Goal: Feedback & Contribution: Submit feedback/report problem

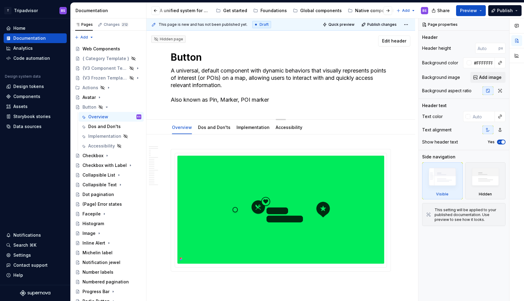
scroll to position [207, 0]
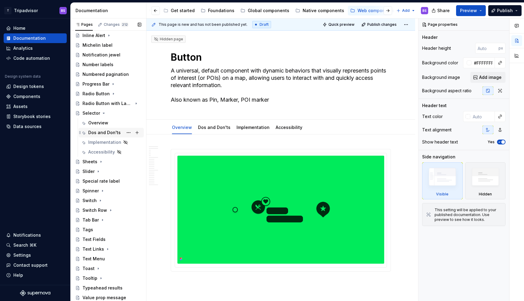
click at [99, 132] on div "Dos and Don'ts" at bounding box center [104, 132] width 32 height 6
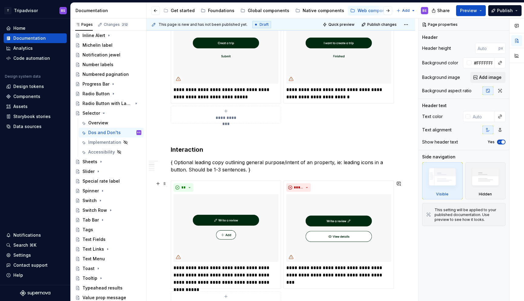
scroll to position [183, 0]
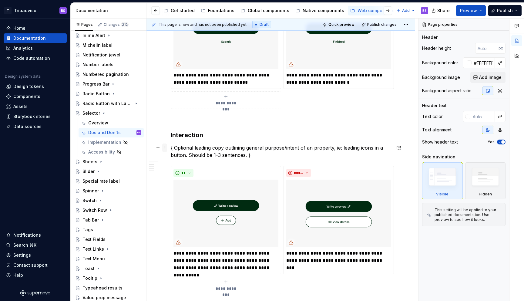
click at [165, 149] on span at bounding box center [164, 147] width 5 height 8
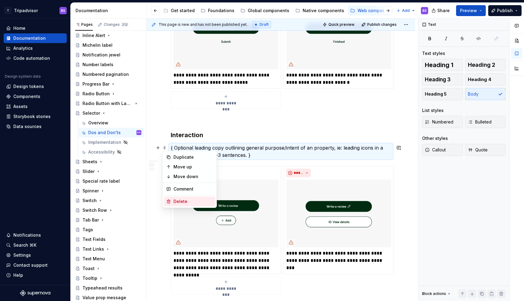
click at [189, 199] on div "Delete" at bounding box center [192, 201] width 39 height 6
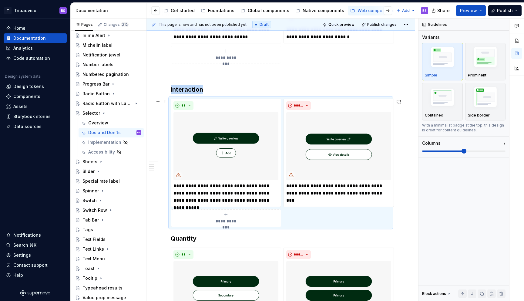
scroll to position [180, 0]
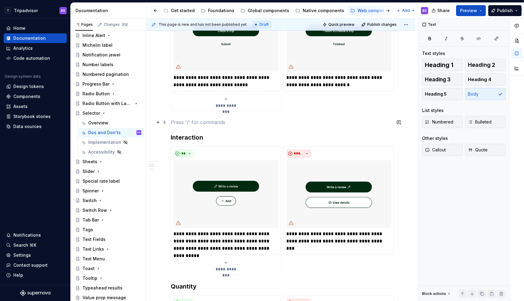
click at [176, 121] on p at bounding box center [281, 122] width 220 height 7
drag, startPoint x: 147, startPoint y: 119, endPoint x: 159, endPoint y: 120, distance: 11.5
click at [159, 120] on div "**********" at bounding box center [282, 159] width 272 height 283
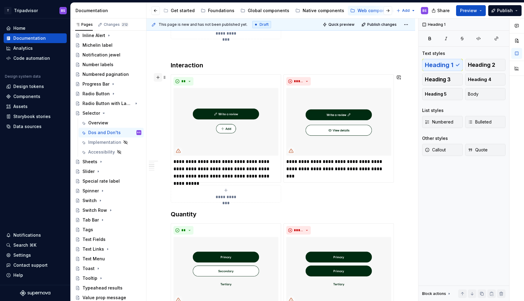
click at [158, 79] on button "button" at bounding box center [158, 77] width 8 height 8
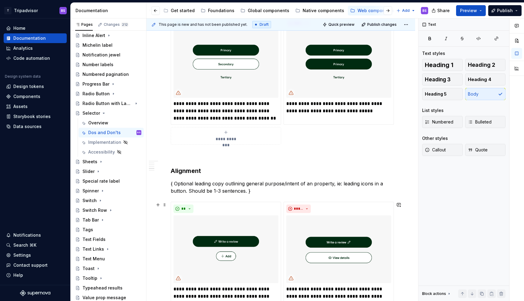
scroll to position [489, 0]
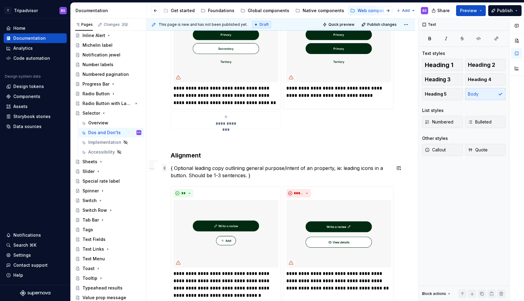
click at [165, 168] on span at bounding box center [164, 168] width 5 height 8
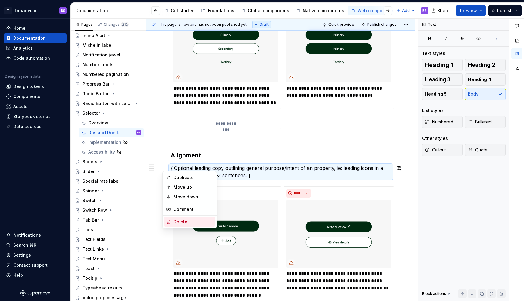
click at [188, 219] on div "Delete" at bounding box center [192, 222] width 39 height 6
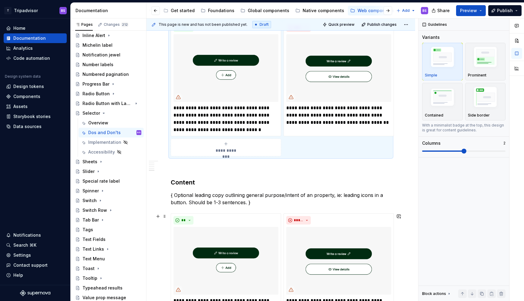
scroll to position [646, 0]
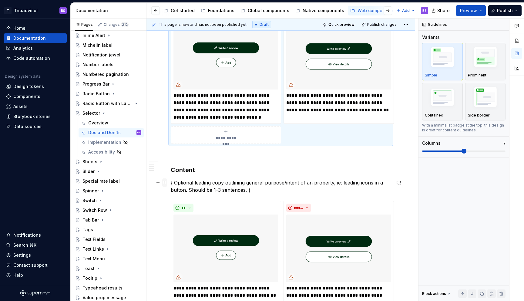
click at [165, 183] on span at bounding box center [164, 182] width 5 height 8
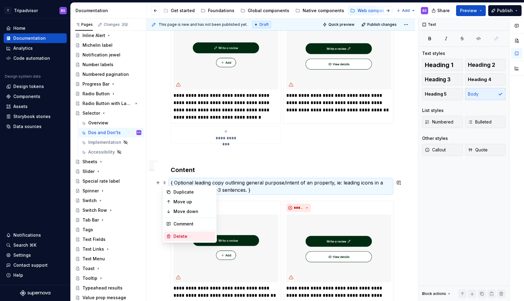
click at [180, 233] on div "Delete" at bounding box center [192, 236] width 39 height 6
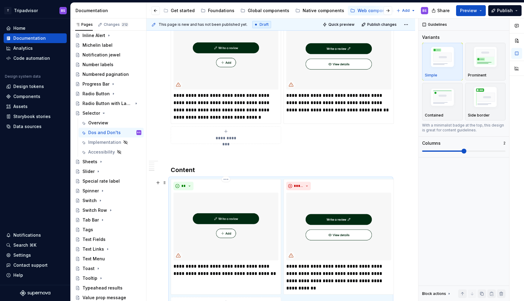
scroll to position [659, 0]
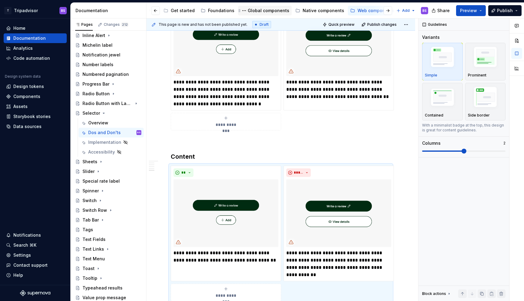
click at [263, 7] on div "Global components" at bounding box center [264, 10] width 49 height 7
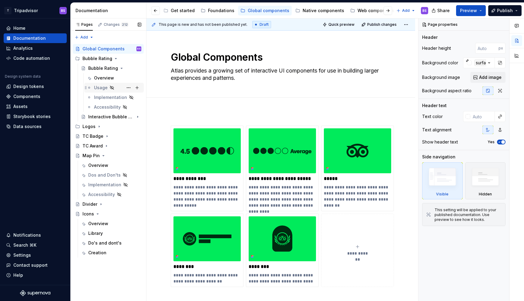
click at [102, 88] on div "Usage" at bounding box center [101, 88] width 14 height 6
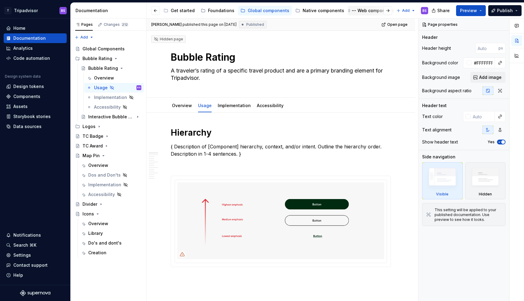
click at [364, 10] on div "Web components" at bounding box center [375, 11] width 37 height 6
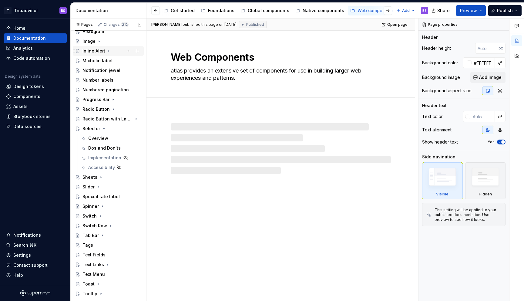
scroll to position [207, 0]
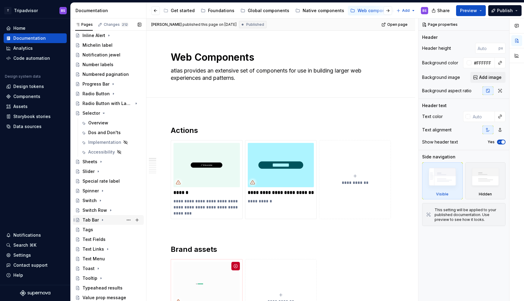
click at [102, 219] on icon "Page tree" at bounding box center [102, 220] width 1 height 2
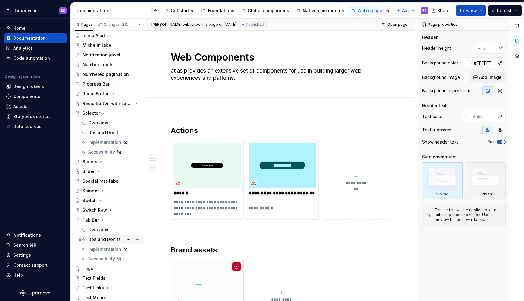
click at [100, 241] on div "Dos and Don'ts" at bounding box center [104, 239] width 32 height 6
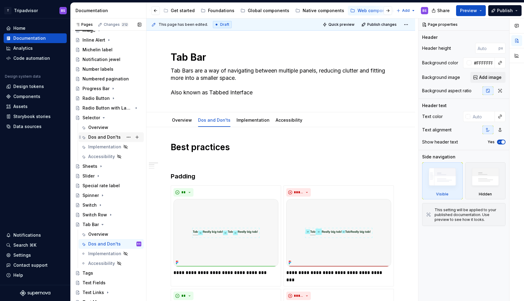
scroll to position [203, 0]
click at [101, 223] on icon "Page tree" at bounding box center [102, 224] width 5 height 5
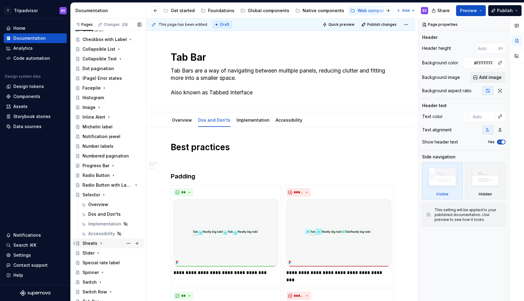
scroll to position [146, 0]
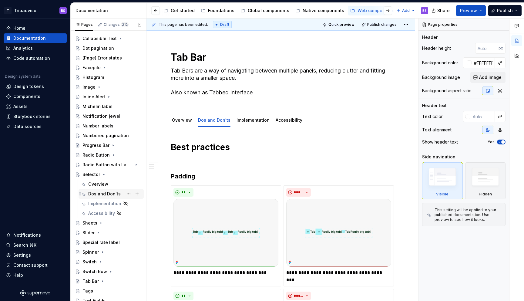
click at [101, 190] on div "Dos and Don'ts" at bounding box center [114, 194] width 53 height 8
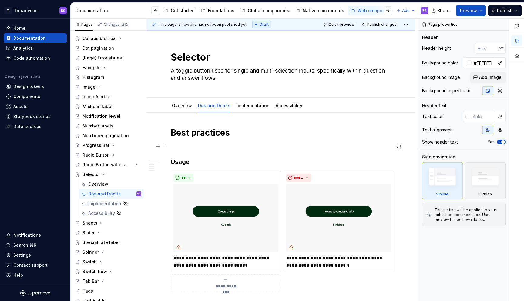
scroll to position [62, 0]
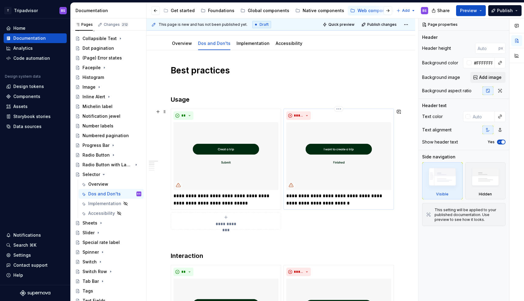
click at [325, 201] on p "**********" at bounding box center [338, 199] width 105 height 15
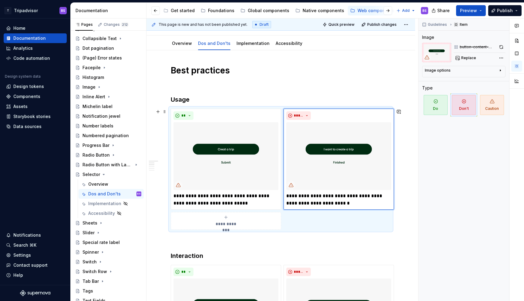
type textarea "*"
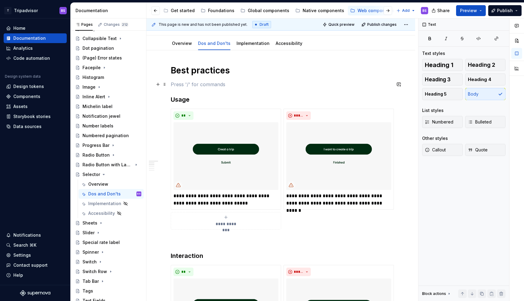
click at [304, 84] on p at bounding box center [281, 84] width 220 height 7
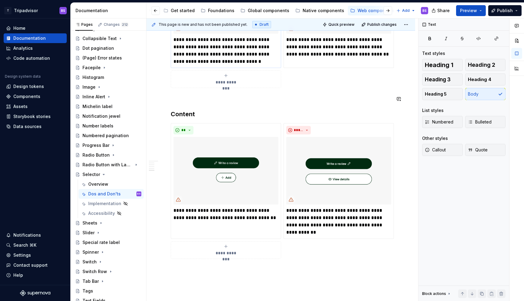
scroll to position [712, 0]
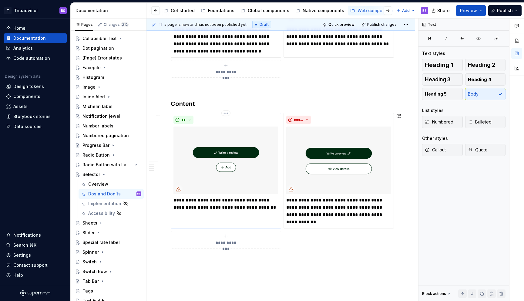
click at [269, 208] on p "**********" at bounding box center [225, 203] width 105 height 15
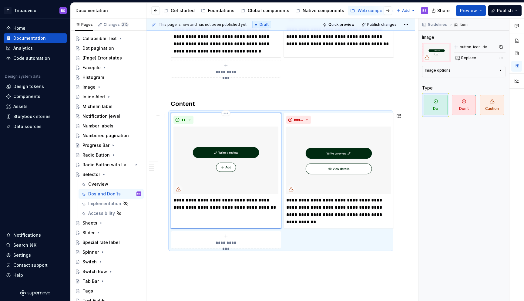
type textarea "*"
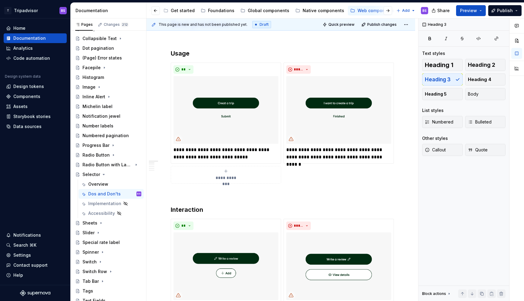
scroll to position [144, 0]
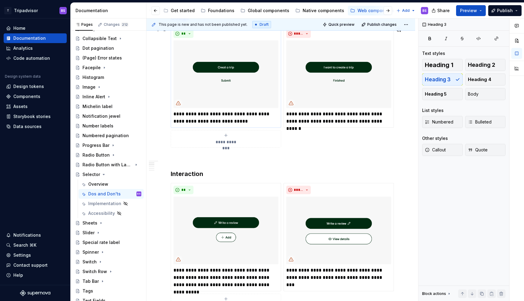
click at [262, 81] on img at bounding box center [225, 74] width 105 height 68
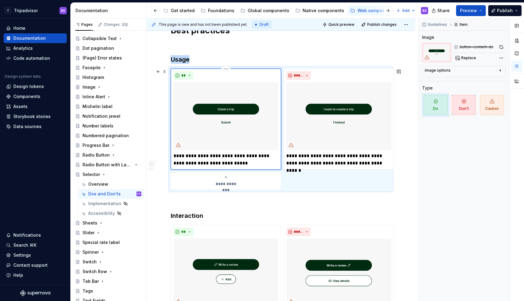
scroll to position [99, 0]
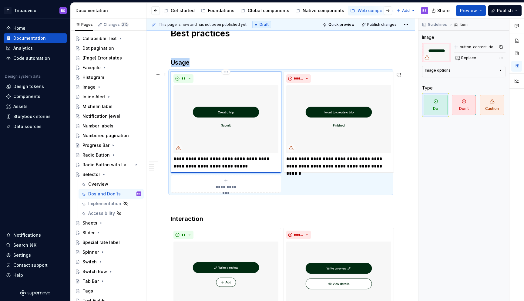
click at [265, 99] on img at bounding box center [225, 119] width 105 height 68
click at [225, 71] on html "T Tripadvisor BS Home Documentation Analytics Code automation Design system dat…" at bounding box center [262, 150] width 524 height 301
click at [269, 108] on html "T Tripadvisor BS Home Documentation Analytics Code automation Design system dat…" at bounding box center [262, 150] width 524 height 301
click at [269, 108] on img at bounding box center [225, 119] width 105 height 68
click at [475, 59] on button "Replace" at bounding box center [466, 58] width 25 height 8
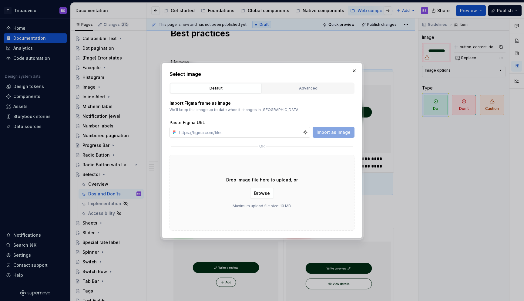
type textarea "*"
click at [263, 133] on input "text" at bounding box center [240, 132] width 126 height 11
paste input "[URL][DOMAIN_NAME]"
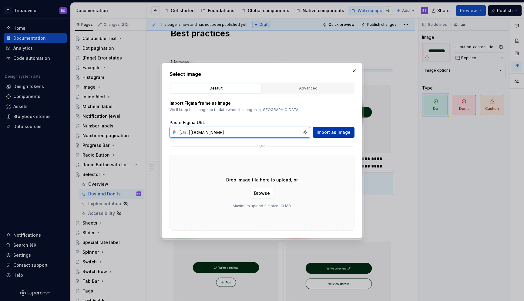
type input "[URL][DOMAIN_NAME]"
click at [330, 131] on span "Import as image" at bounding box center [334, 132] width 34 height 6
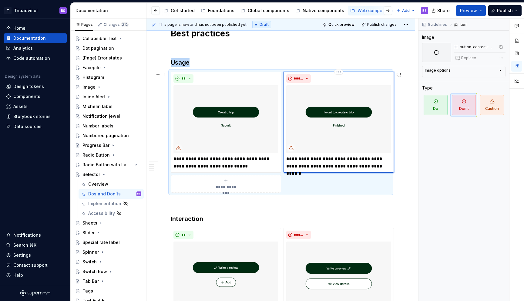
click at [333, 117] on img at bounding box center [338, 119] width 105 height 68
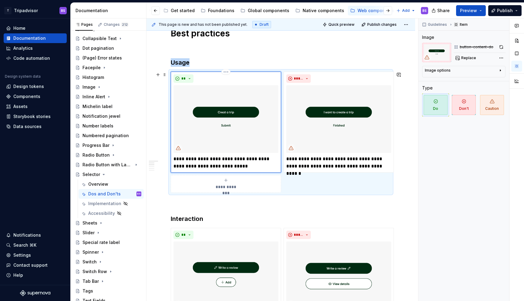
click at [228, 100] on img at bounding box center [225, 119] width 105 height 68
click at [470, 58] on span "Replace" at bounding box center [468, 57] width 15 height 5
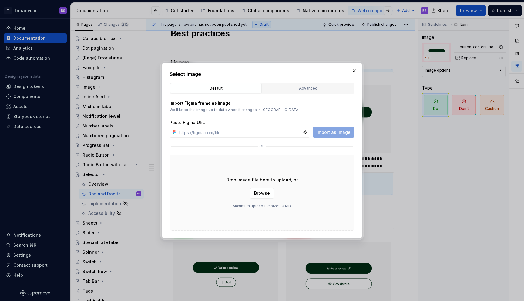
type textarea "*"
click at [257, 133] on input "text" at bounding box center [240, 132] width 126 height 11
paste input "[URL][DOMAIN_NAME]"
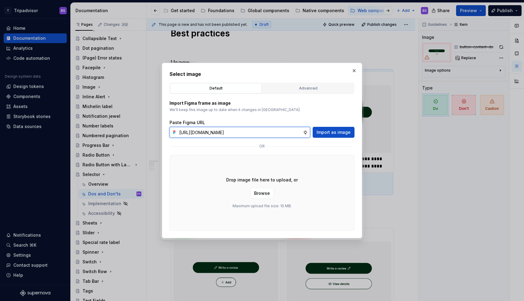
scroll to position [0, 146]
type input "[URL][DOMAIN_NAME]"
click at [337, 131] on span "Import as image" at bounding box center [334, 132] width 34 height 6
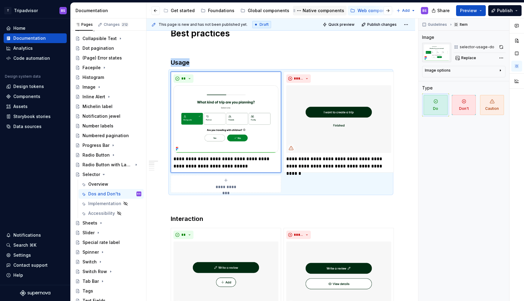
click at [309, 11] on div "Native components" at bounding box center [324, 11] width 42 height 6
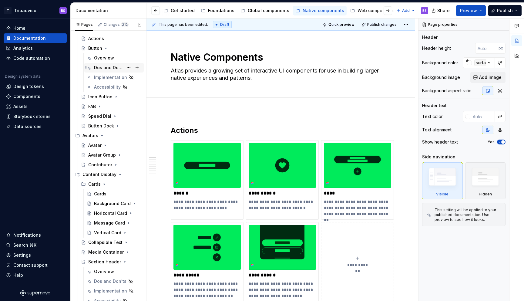
scroll to position [86, 0]
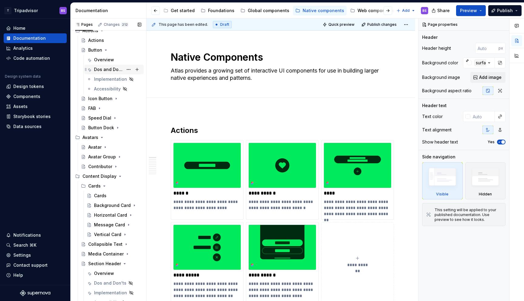
click at [101, 68] on div "Dos and Don'ts" at bounding box center [108, 69] width 29 height 6
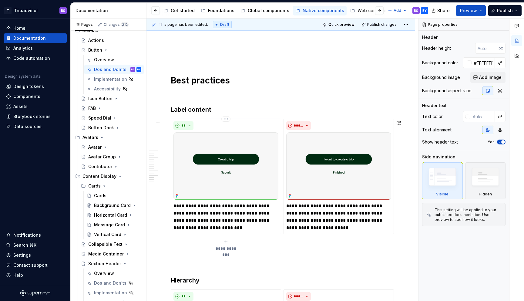
scroll to position [1300, 0]
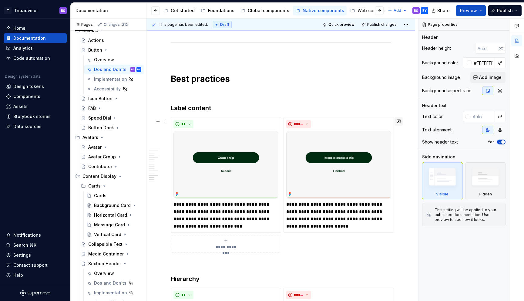
type textarea "*"
click at [402, 123] on button "button" at bounding box center [398, 121] width 8 height 8
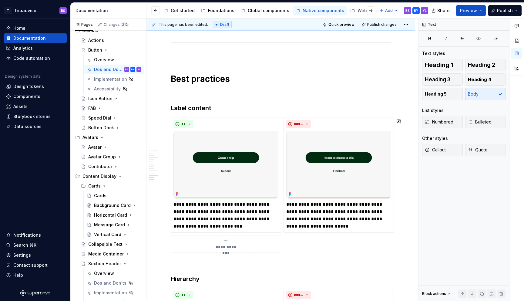
click at [360, 12] on div at bounding box center [365, 10] width 23 height 11
click at [359, 11] on div at bounding box center [365, 10] width 23 height 11
click at [357, 10] on div "Web components" at bounding box center [375, 11] width 37 height 6
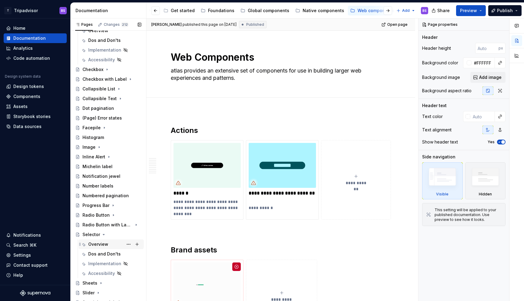
click at [104, 243] on div "Overview" at bounding box center [98, 244] width 20 height 6
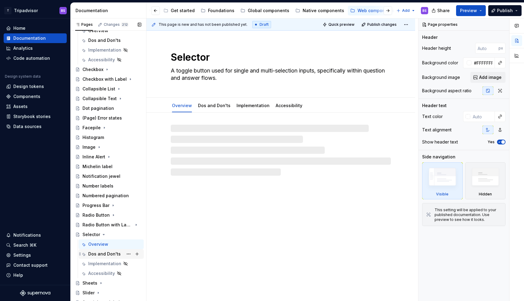
click at [103, 256] on div "Dos and Don'ts" at bounding box center [104, 254] width 32 height 6
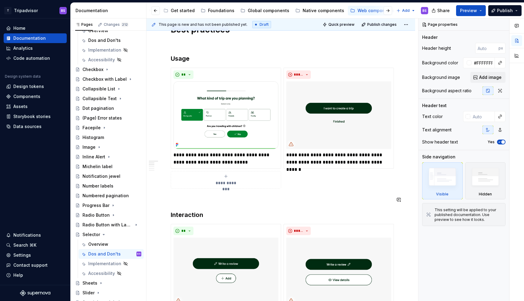
scroll to position [133, 0]
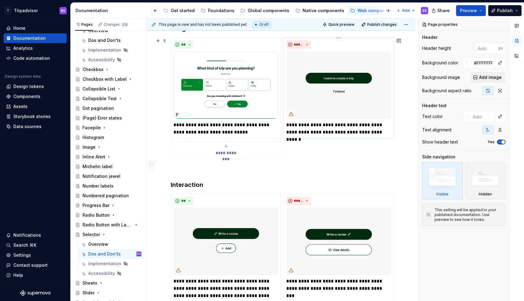
click at [314, 96] on img at bounding box center [338, 85] width 105 height 68
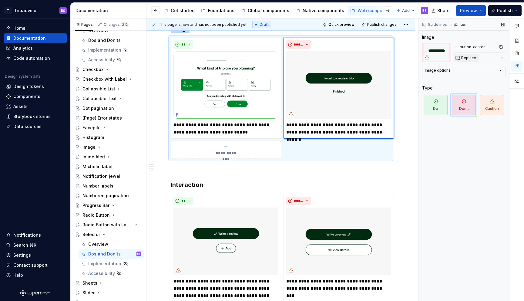
click at [466, 59] on span "Replace" at bounding box center [468, 57] width 15 height 5
type textarea "*"
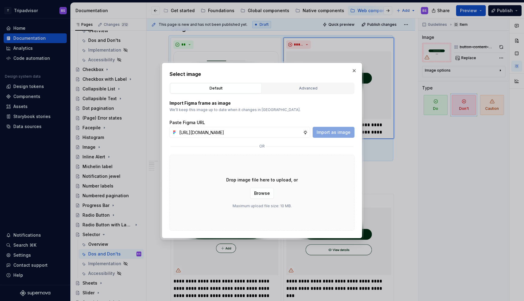
scroll to position [0, 147]
type input "[URL][DOMAIN_NAME]"
click at [335, 132] on span "Import as image" at bounding box center [334, 132] width 34 height 6
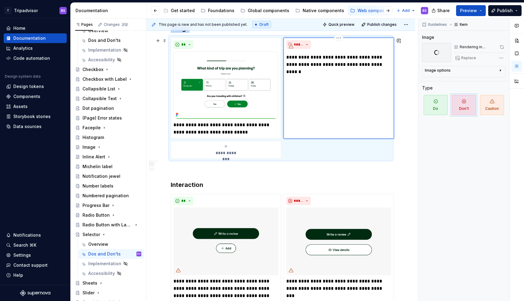
click at [328, 85] on div "**********" at bounding box center [338, 88] width 110 height 101
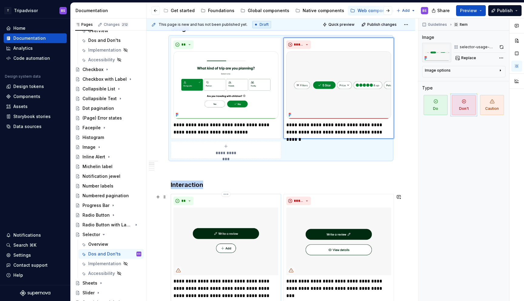
click at [254, 222] on img at bounding box center [225, 241] width 105 height 68
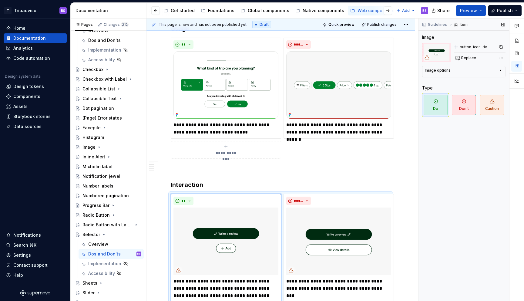
click at [479, 59] on div "Replace" at bounding box center [480, 58] width 52 height 8
click at [465, 55] on span "Replace" at bounding box center [468, 57] width 15 height 5
type textarea "*"
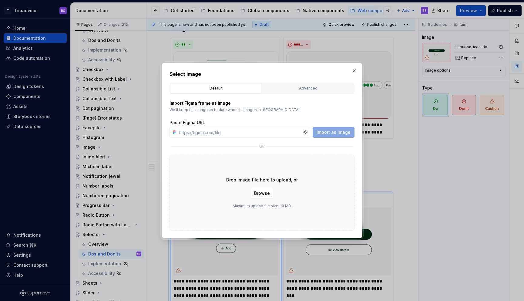
type input "[URL][DOMAIN_NAME]"
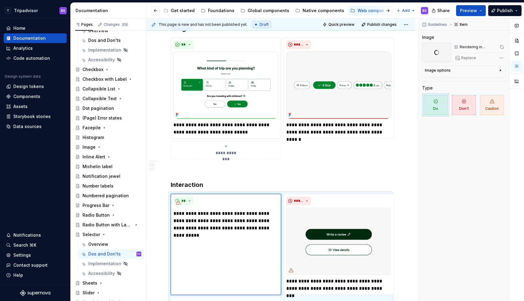
scroll to position [156, 0]
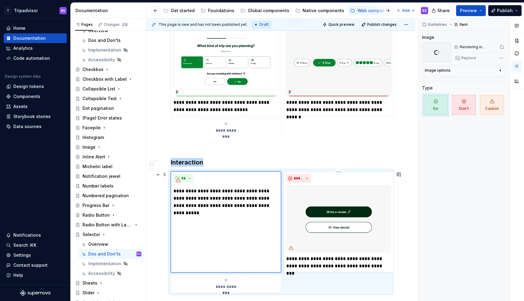
click at [329, 196] on img at bounding box center [338, 219] width 105 height 68
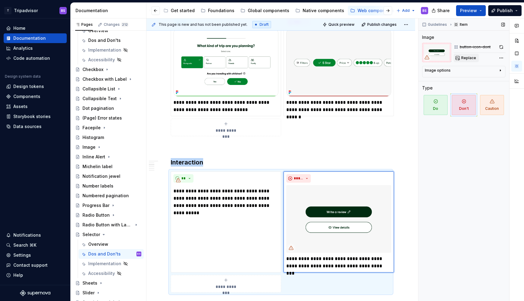
click at [462, 57] on span "Replace" at bounding box center [468, 57] width 15 height 5
type textarea "*"
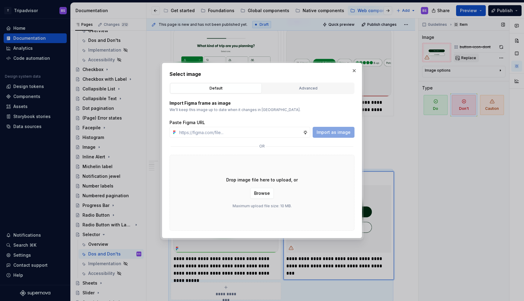
type input "[URL][DOMAIN_NAME]"
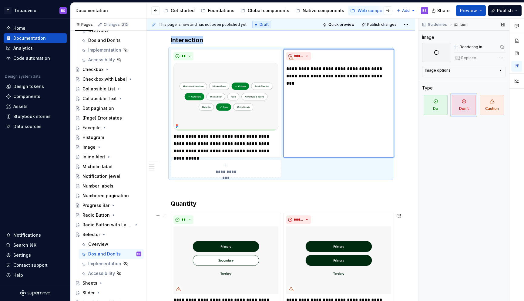
scroll to position [300, 0]
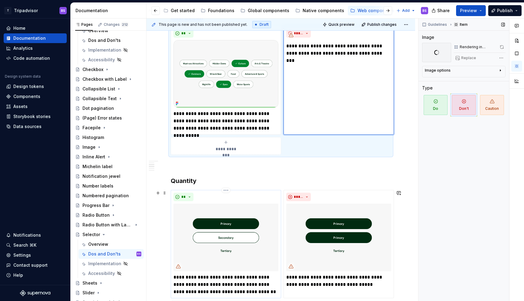
click at [248, 208] on img at bounding box center [225, 237] width 105 height 68
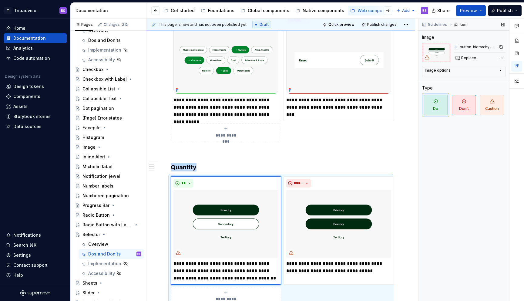
scroll to position [355, 0]
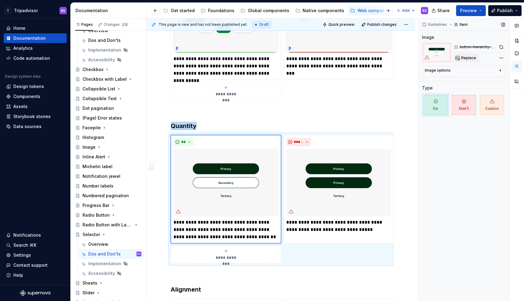
click at [466, 57] on span "Replace" at bounding box center [468, 57] width 15 height 5
type textarea "*"
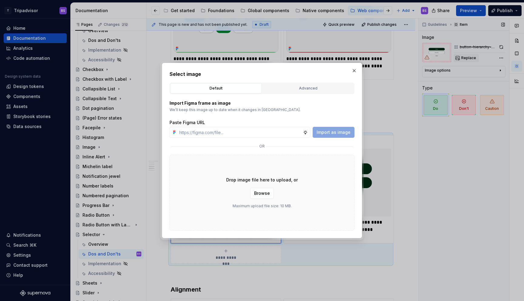
type input "[URL][DOMAIN_NAME]"
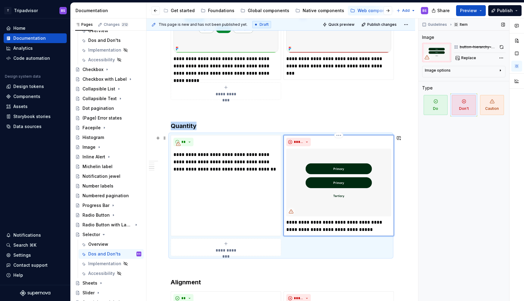
click at [356, 154] on img at bounding box center [338, 183] width 105 height 68
click at [471, 56] on span "Replace" at bounding box center [468, 57] width 15 height 5
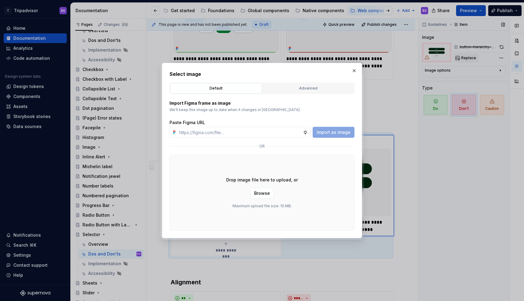
type textarea "*"
type input "[URL][DOMAIN_NAME]"
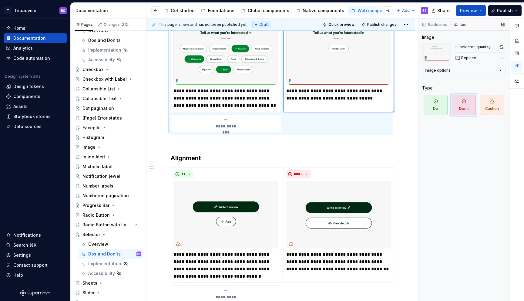
scroll to position [522, 0]
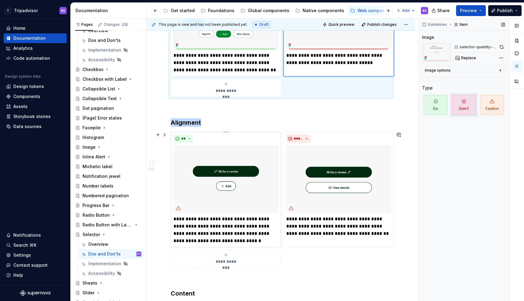
click at [255, 171] on img at bounding box center [225, 179] width 105 height 68
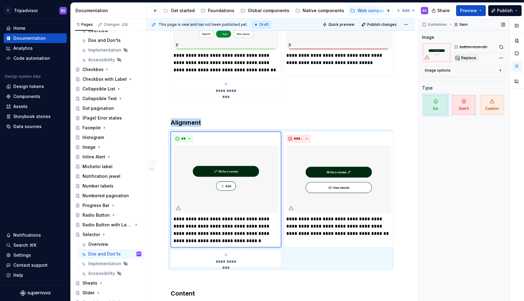
click at [464, 59] on span "Replace" at bounding box center [468, 57] width 15 height 5
type textarea "*"
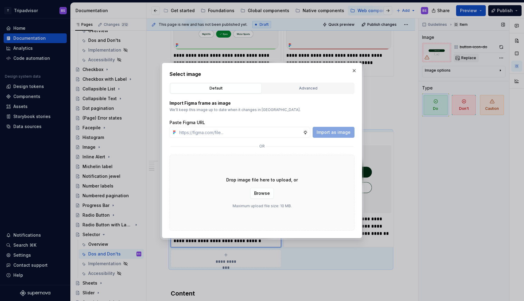
type input "[URL][DOMAIN_NAME]"
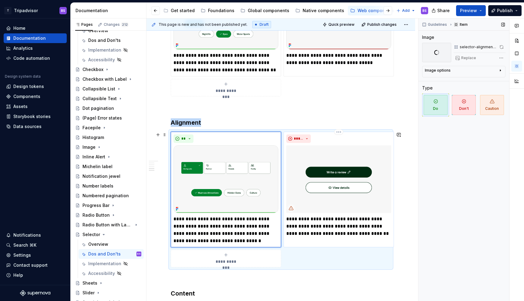
click at [342, 152] on img at bounding box center [338, 179] width 105 height 68
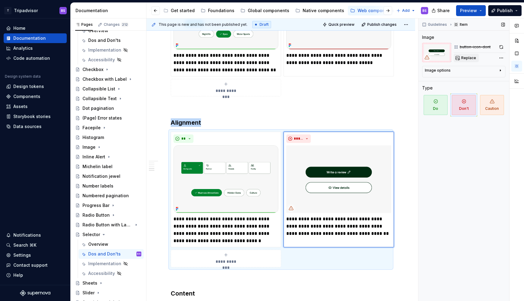
click at [471, 58] on span "Replace" at bounding box center [468, 57] width 15 height 5
type textarea "*"
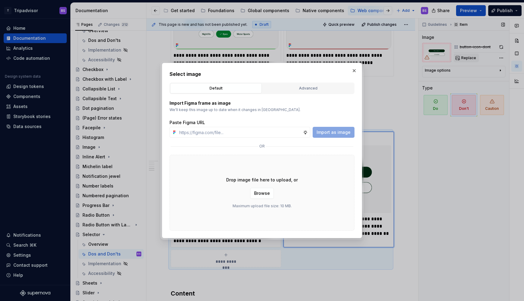
type input "[URL][DOMAIN_NAME]"
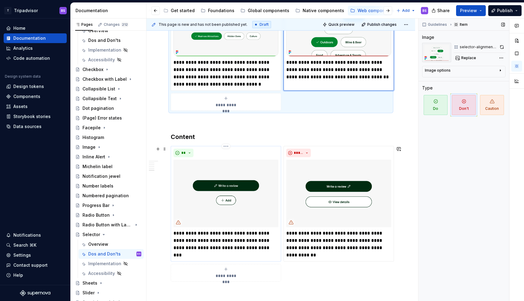
scroll to position [690, 0]
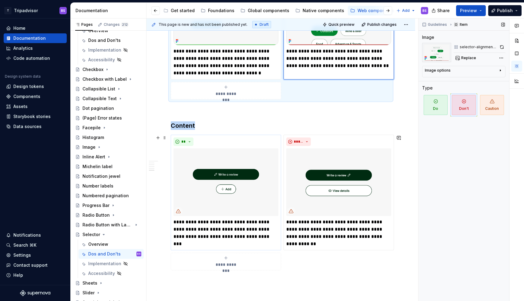
click at [236, 157] on img at bounding box center [225, 182] width 105 height 68
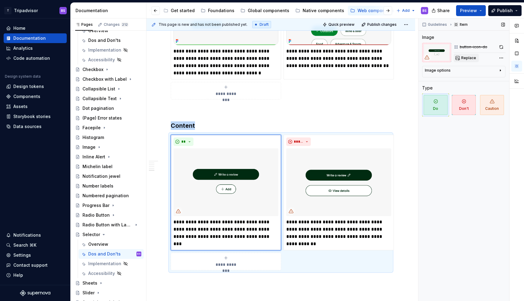
click at [465, 57] on span "Replace" at bounding box center [468, 57] width 15 height 5
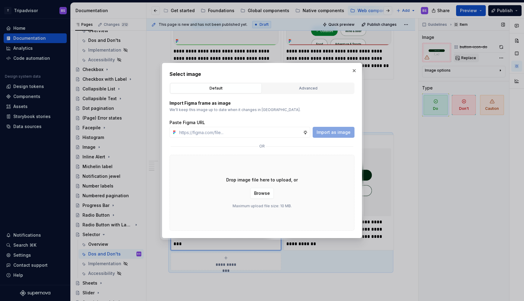
type textarea "*"
type input "[URL][DOMAIN_NAME]"
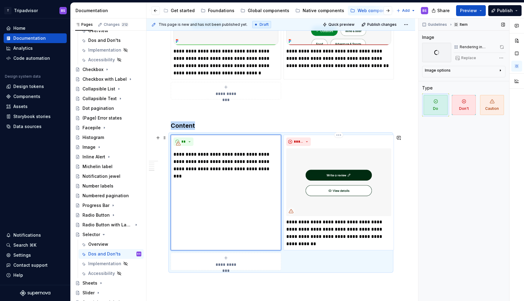
click at [363, 155] on img at bounding box center [338, 182] width 105 height 68
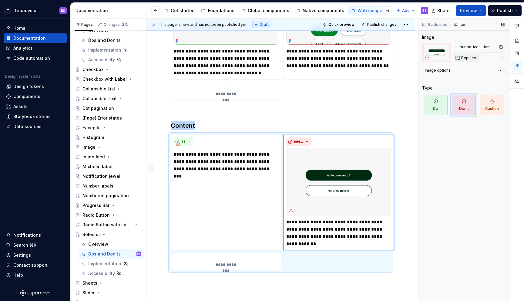
click at [471, 56] on span "Replace" at bounding box center [468, 57] width 15 height 5
type textarea "*"
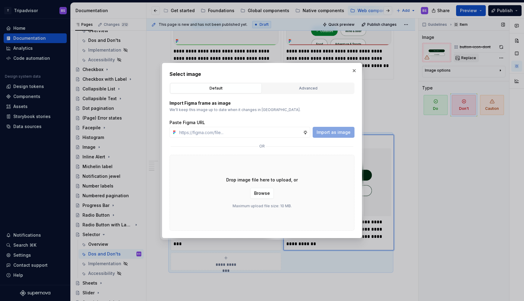
type input "[URL][DOMAIN_NAME]"
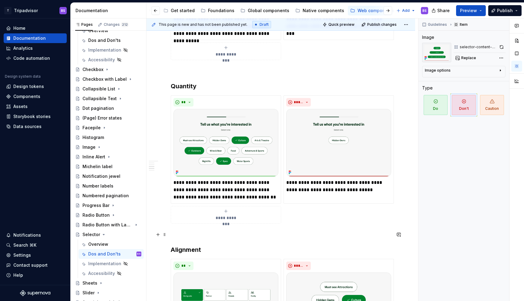
scroll to position [398, 0]
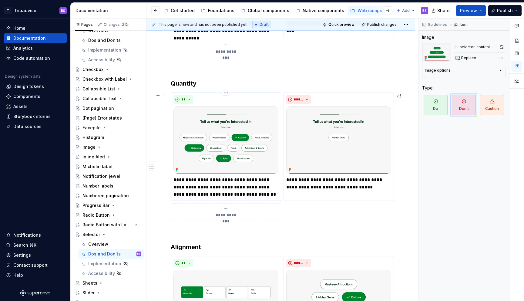
click at [266, 114] on img at bounding box center [225, 140] width 105 height 68
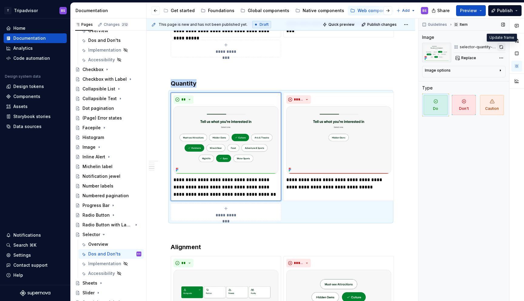
click at [500, 47] on button "button" at bounding box center [501, 47] width 8 height 8
click at [381, 137] on img at bounding box center [338, 140] width 105 height 68
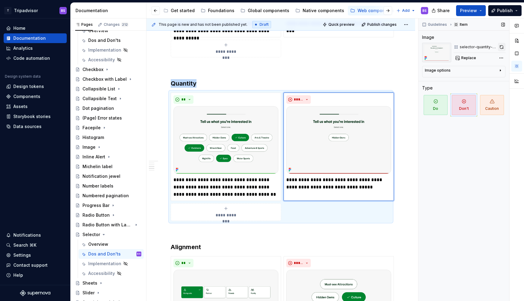
click at [505, 45] on button "button" at bounding box center [502, 47] width 8 height 8
click at [272, 111] on img at bounding box center [225, 140] width 105 height 68
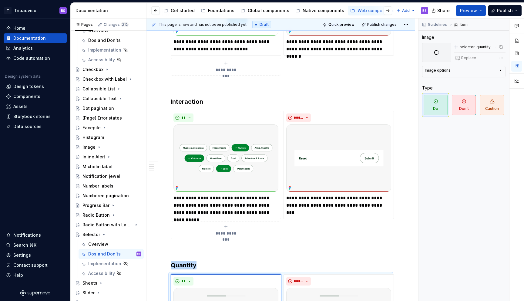
scroll to position [0, 0]
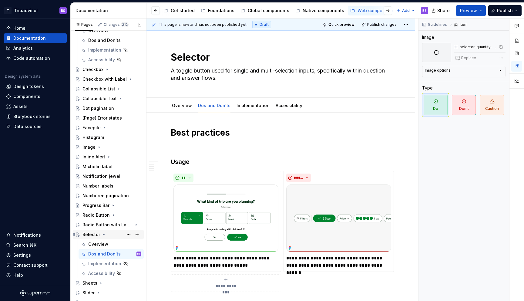
click at [104, 234] on icon "Page tree" at bounding box center [103, 234] width 5 height 5
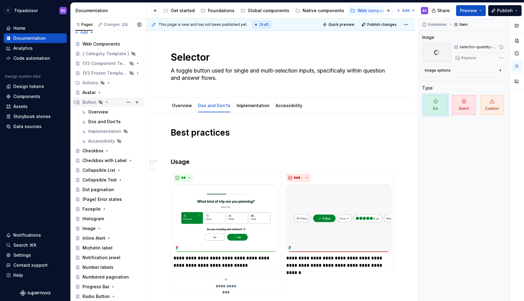
scroll to position [5, 0]
click at [104, 124] on div "Dos and Don'ts" at bounding box center [104, 122] width 32 height 6
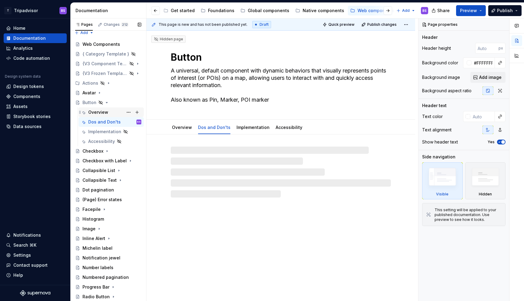
click at [101, 112] on div "Overview" at bounding box center [98, 112] width 20 height 6
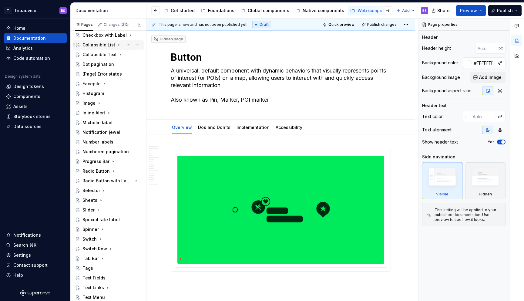
scroll to position [169, 0]
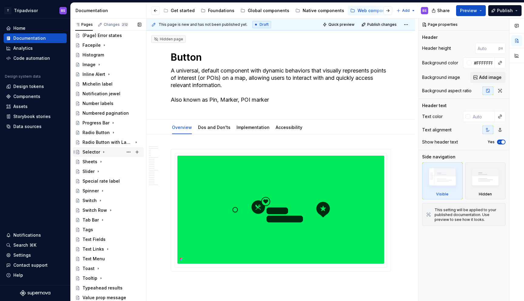
click at [92, 153] on div "Selector" at bounding box center [91, 152] width 18 height 6
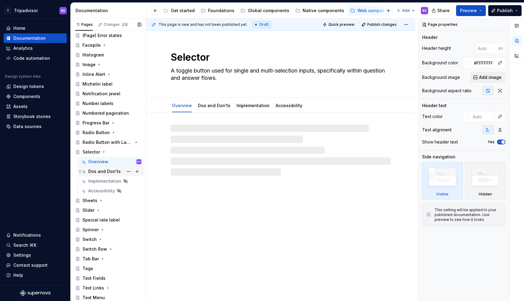
click at [99, 171] on div "Dos and Don'ts" at bounding box center [104, 171] width 32 height 6
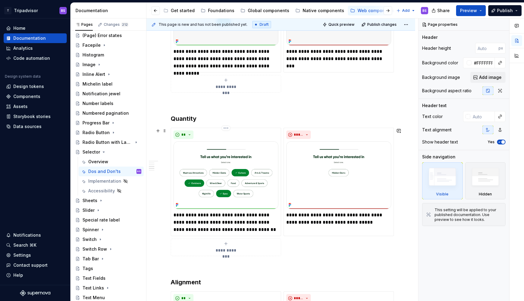
scroll to position [369, 0]
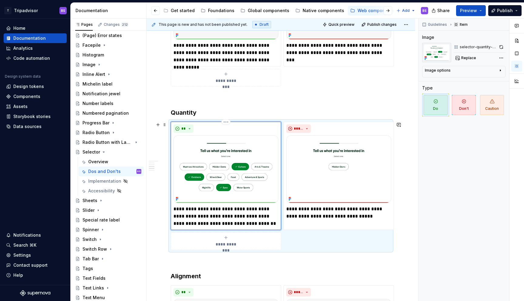
click at [269, 147] on img at bounding box center [225, 169] width 105 height 68
click at [501, 47] on button "button" at bounding box center [501, 47] width 8 height 8
click at [365, 161] on img at bounding box center [338, 169] width 105 height 68
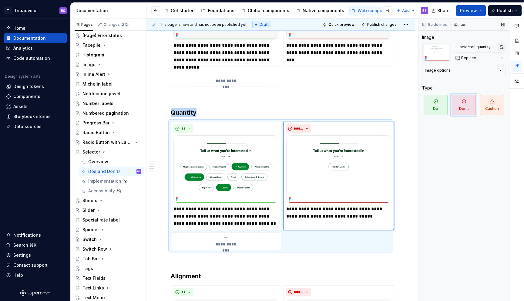
click at [501, 48] on button "button" at bounding box center [502, 47] width 8 height 8
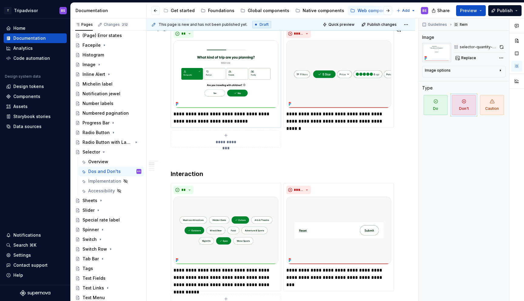
scroll to position [0, 0]
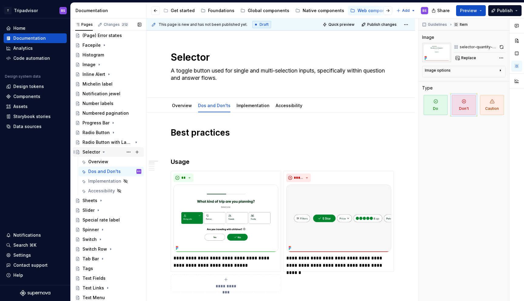
click at [94, 153] on div "Selector" at bounding box center [91, 152] width 18 height 6
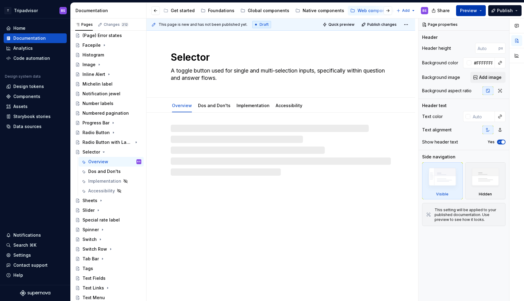
click at [483, 12] on button "Preview" at bounding box center [471, 10] width 30 height 11
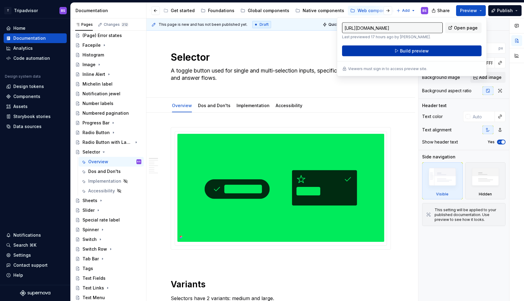
click at [424, 49] on span "Build preview" at bounding box center [414, 51] width 29 height 6
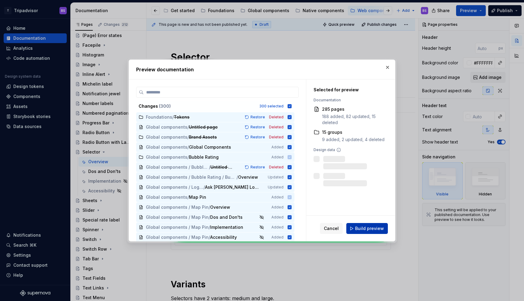
click at [368, 225] on button "Build preview" at bounding box center [367, 228] width 42 height 11
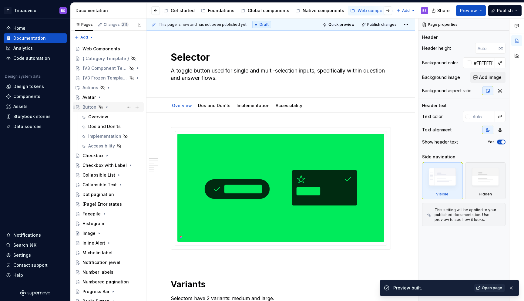
click at [92, 106] on div "Button" at bounding box center [89, 107] width 14 height 6
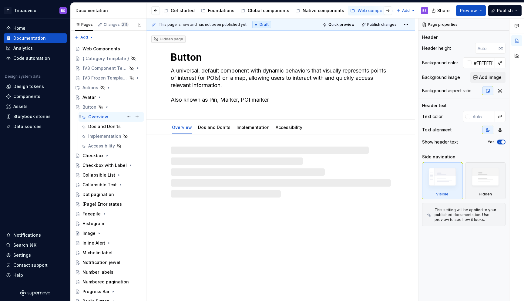
click at [101, 119] on div "Overview" at bounding box center [98, 117] width 20 height 6
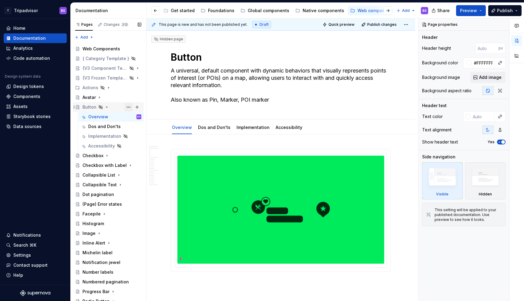
click at [129, 106] on button "Page tree" at bounding box center [128, 107] width 8 height 8
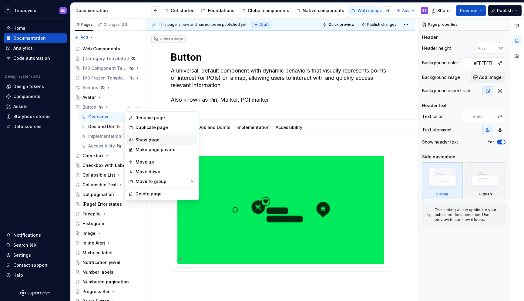
click at [150, 138] on div "Show page" at bounding box center [165, 140] width 59 height 6
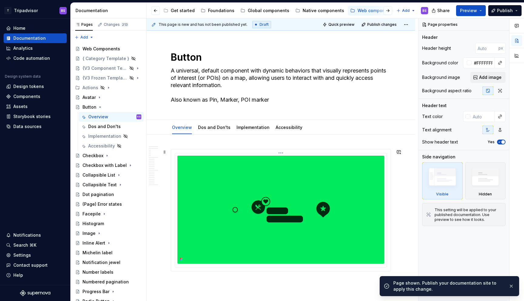
click at [241, 186] on img at bounding box center [280, 210] width 207 height 108
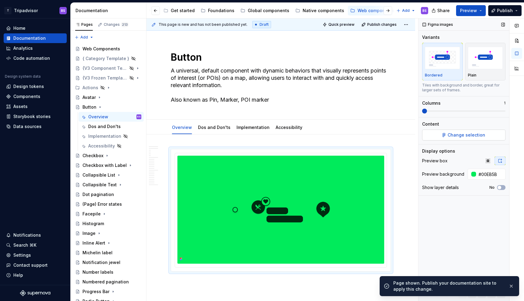
click at [450, 136] on span "Change selection" at bounding box center [467, 135] width 38 height 6
type textarea "*"
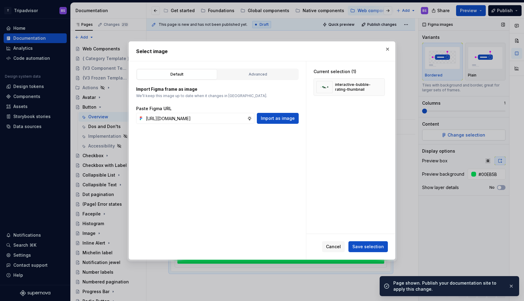
scroll to position [0, 169]
type input "[URL][DOMAIN_NAME]"
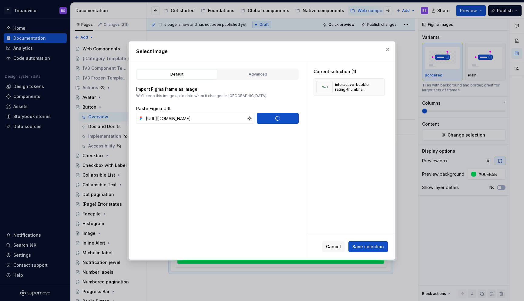
type textarea "*"
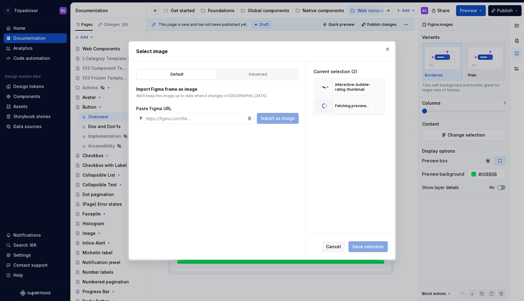
scroll to position [0, 0]
click at [368, 245] on span "Save selection" at bounding box center [368, 246] width 32 height 6
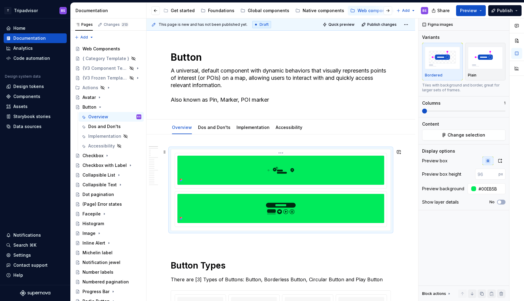
click at [305, 173] on img at bounding box center [280, 170] width 207 height 29
click at [282, 152] on html "T Tripadvisor BS Home Documentation Analytics Code automation Design system dat…" at bounding box center [262, 150] width 524 height 301
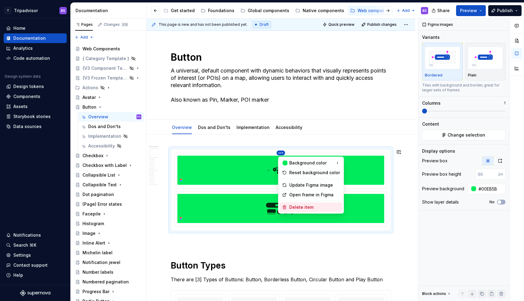
click at [303, 203] on div "Delete item" at bounding box center [311, 207] width 63 height 10
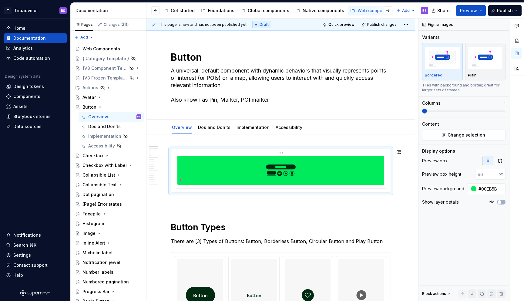
click at [312, 174] on img at bounding box center [280, 170] width 207 height 29
click at [502, 162] on icon "button" at bounding box center [500, 160] width 5 height 5
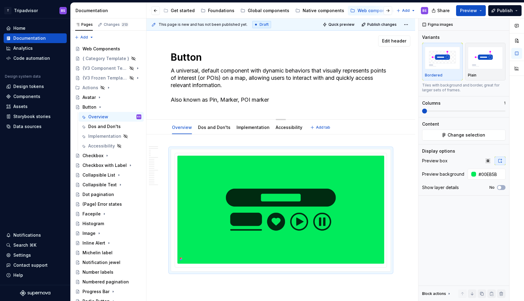
click at [201, 73] on textarea "A universal, default component with dynamic behaviors that visually represents …" at bounding box center [279, 85] width 220 height 39
paste textarea "Buttons trigger an action such as submitting a form or showing/hiding an interf…"
type textarea "*"
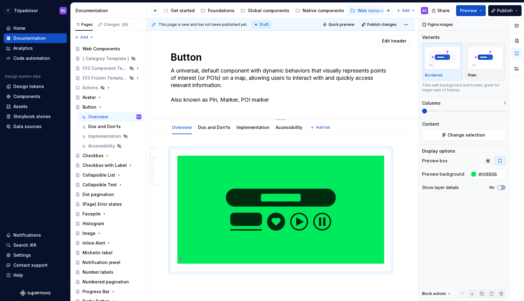
type textarea "Buttons trigger an action such as submitting a form or showing/hiding an interf…"
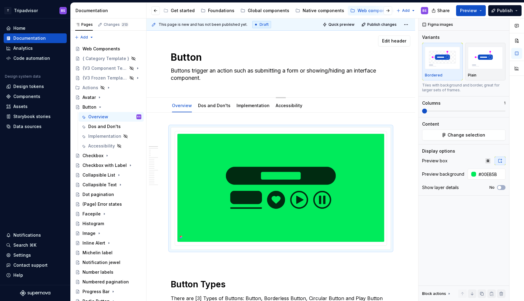
type textarea "*"
type textarea "Buttons trigger an action such as submitting a form or showing/hiding an interf…"
click at [226, 82] on textarea "Buttons trigger an action such as submitting a form or showing/hiding an interf…" at bounding box center [279, 74] width 220 height 17
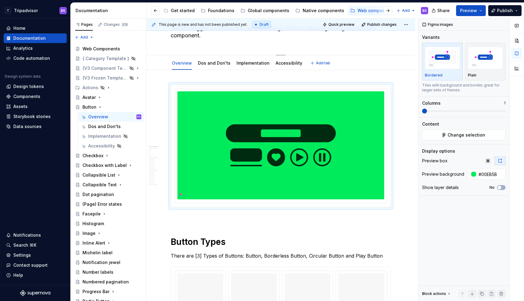
type textarea "*"
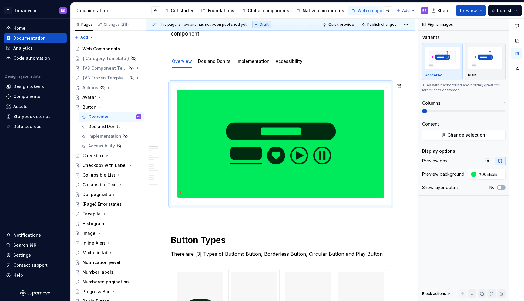
scroll to position [42, 0]
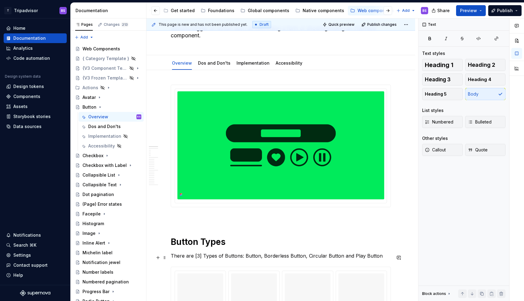
click at [200, 257] on p "There are [3] Types of Buttons: Button, Borderless Button, Circular Button and …" at bounding box center [281, 255] width 220 height 7
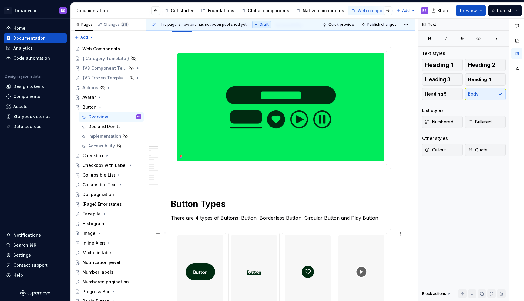
scroll to position [92, 0]
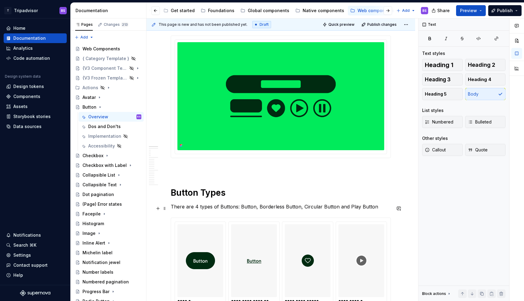
click at [222, 207] on p "There are 4 types of Buttons: Button, Borderless Button, Circular Button and Pl…" at bounding box center [281, 206] width 220 height 7
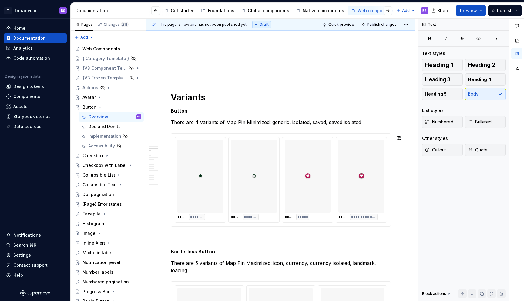
scroll to position [405, 0]
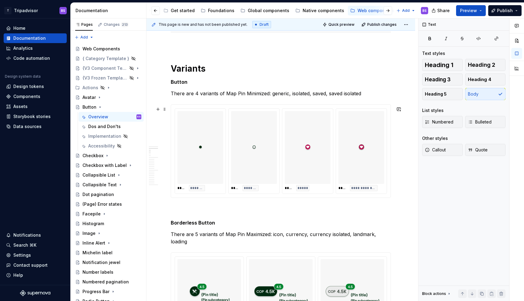
click at [205, 127] on div at bounding box center [200, 147] width 46 height 73
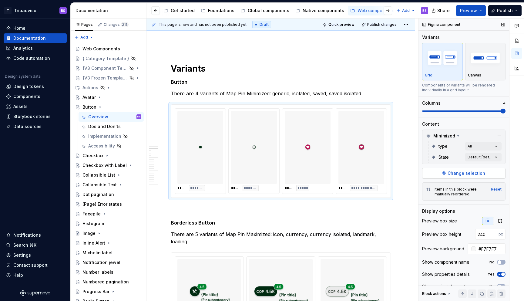
click at [456, 173] on span "Change selection" at bounding box center [467, 173] width 38 height 6
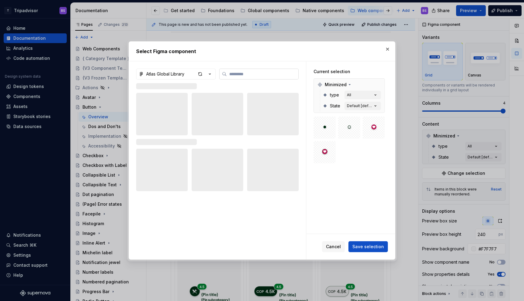
type textarea "*"
click at [210, 76] on icon "button" at bounding box center [210, 74] width 6 height 6
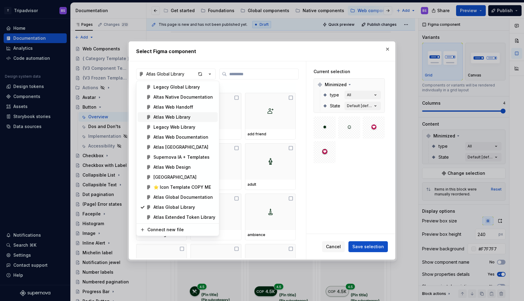
click at [177, 118] on div "Atlas Web Library" at bounding box center [171, 117] width 37 height 6
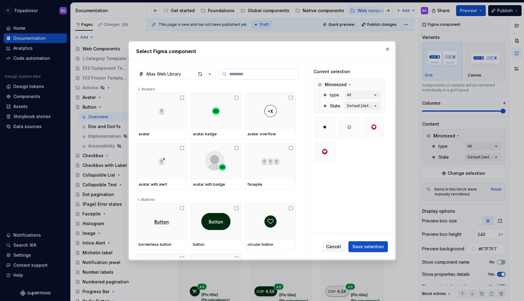
click at [244, 75] on input "search" at bounding box center [263, 74] width 72 height 6
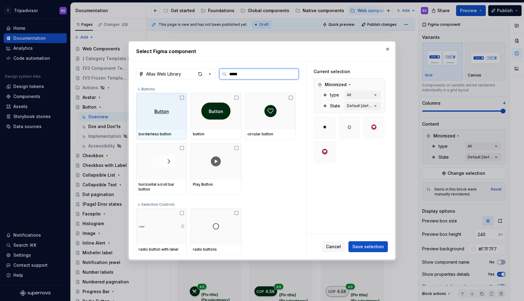
type input "******"
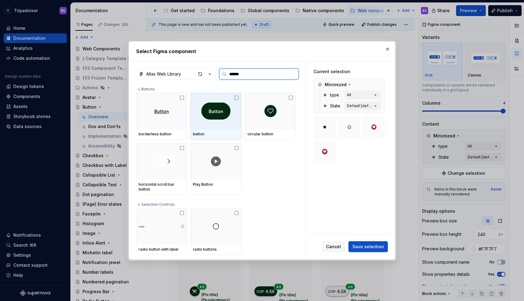
click at [221, 126] on div at bounding box center [215, 111] width 51 height 36
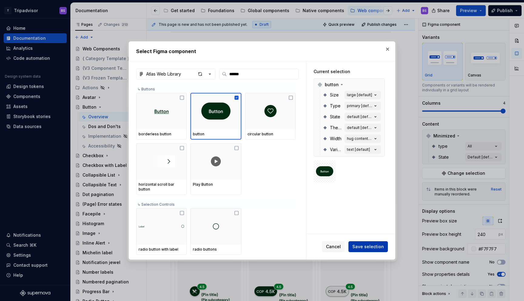
click at [366, 247] on span "Save selection" at bounding box center [368, 246] width 32 height 6
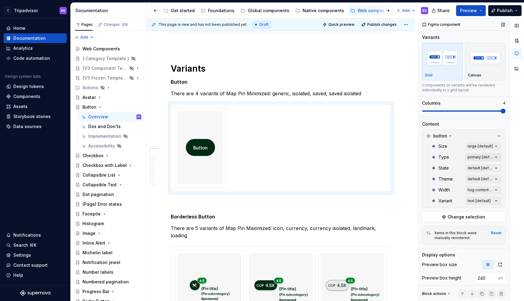
click at [475, 157] on div "Comments Open comments No comments yet Select ‘Comment’ from the block context …" at bounding box center [471, 159] width 106 height 283
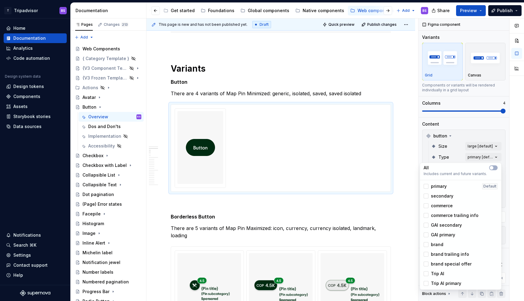
click at [429, 187] on div "primary" at bounding box center [435, 186] width 23 height 6
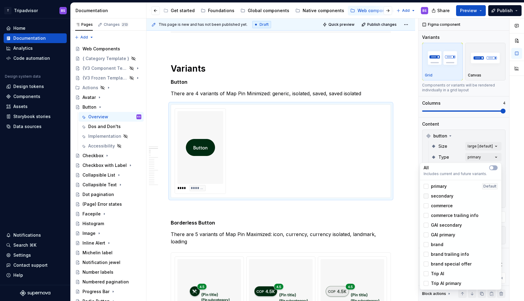
click at [427, 197] on div at bounding box center [426, 195] width 5 height 5
click at [427, 223] on div at bounding box center [426, 225] width 5 height 5
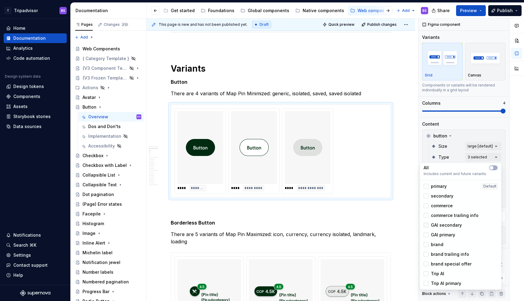
click at [426, 225] on icon at bounding box center [426, 225] width 0 height 0
click at [427, 235] on div at bounding box center [426, 234] width 5 height 5
click at [426, 235] on polyline at bounding box center [426, 235] width 0 height 0
click at [427, 244] on div at bounding box center [426, 244] width 5 height 5
click at [427, 274] on div at bounding box center [426, 273] width 5 height 5
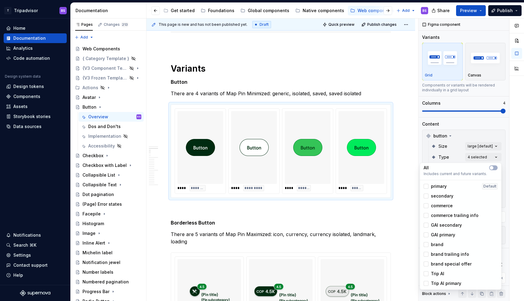
click at [255, 157] on html "T Tripadvisor BS Home Documentation Analytics Code automation Design system dat…" at bounding box center [262, 150] width 524 height 301
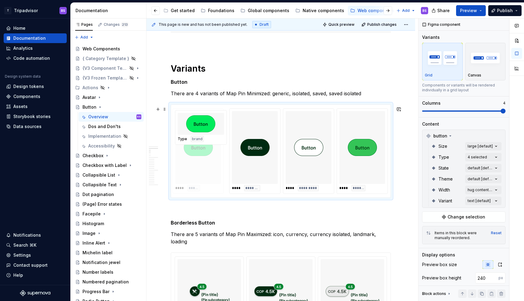
drag, startPoint x: 356, startPoint y: 152, endPoint x: 209, endPoint y: 164, distance: 148.2
click at [209, 164] on body "T Tripadvisor BS Home Documentation Analytics Code automation Design system dat…" at bounding box center [262, 150] width 524 height 301
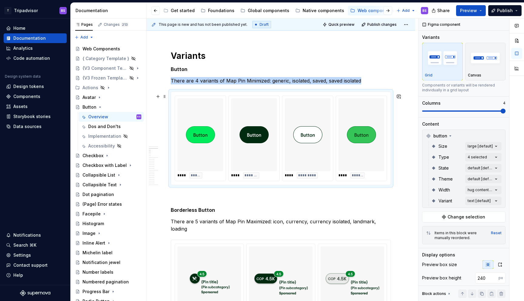
scroll to position [418, 0]
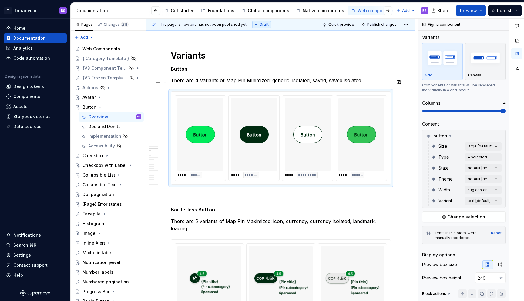
click at [224, 81] on p "There are 4 variants of Map Pin Minimized: generic, isolated, saved, saved isol…" at bounding box center [281, 80] width 220 height 7
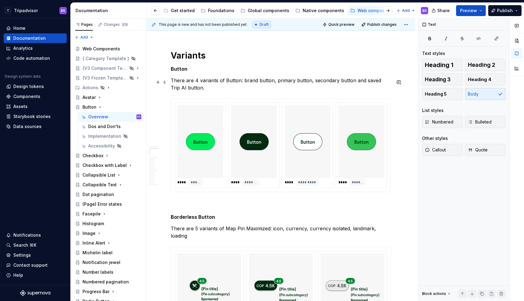
click at [244, 82] on p "There are 4 variants of Button: brand button, primary button, secondary button …" at bounding box center [281, 84] width 220 height 15
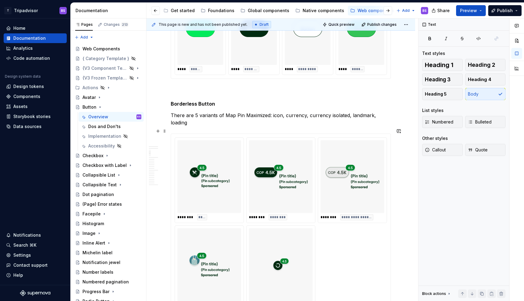
scroll to position [567, 0]
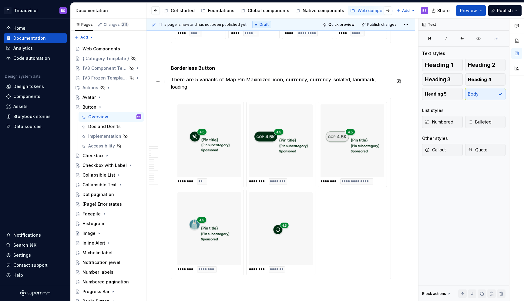
click at [209, 82] on p "There are 5 variants of Map Pin Maximized: icon, currency, currency isolated, l…" at bounding box center [281, 83] width 220 height 15
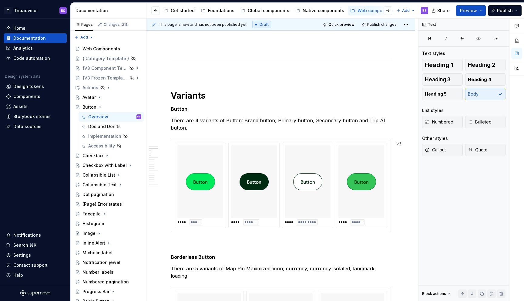
scroll to position [374, 0]
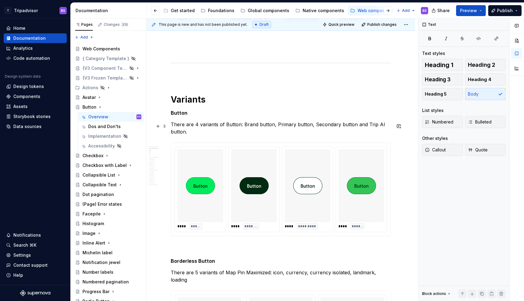
click at [200, 123] on p "There are 4 variants of Button: Brand button, Primary button, Secondary button …" at bounding box center [281, 128] width 220 height 15
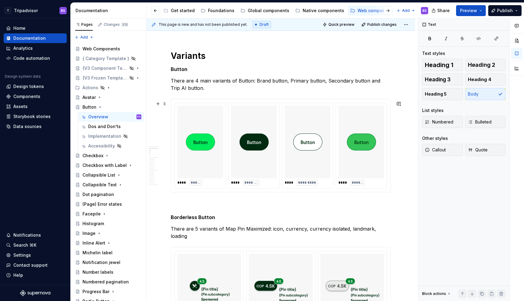
scroll to position [397, 0]
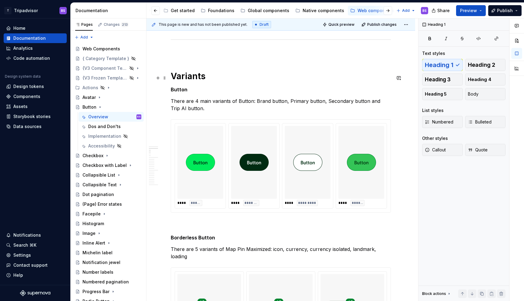
click at [214, 77] on h1 "Variants" at bounding box center [281, 76] width 220 height 11
click at [158, 79] on button "button" at bounding box center [158, 78] width 8 height 8
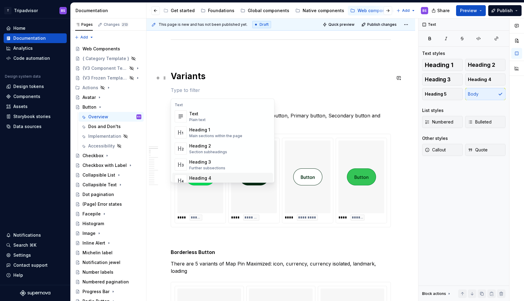
click at [267, 77] on h1 "Variants" at bounding box center [281, 76] width 220 height 11
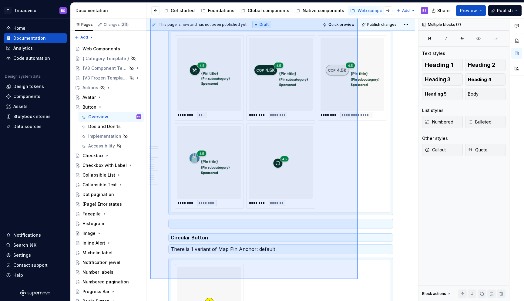
scroll to position [648, 0]
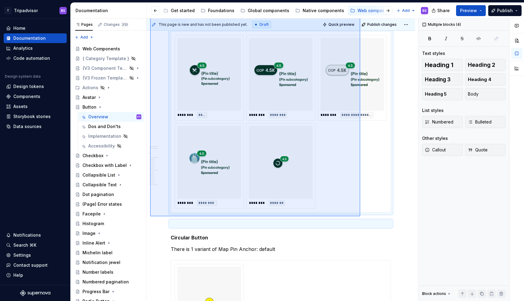
drag, startPoint x: 150, startPoint y: 83, endPoint x: 360, endPoint y: 216, distance: 248.7
click at [360, 216] on div "**********" at bounding box center [282, 159] width 272 height 283
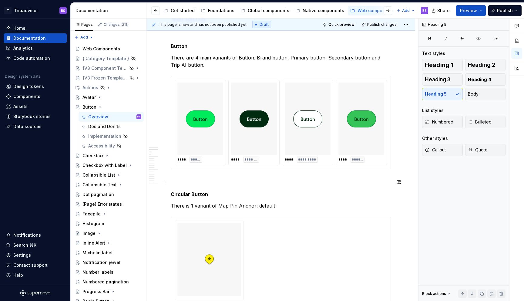
scroll to position [465, 0]
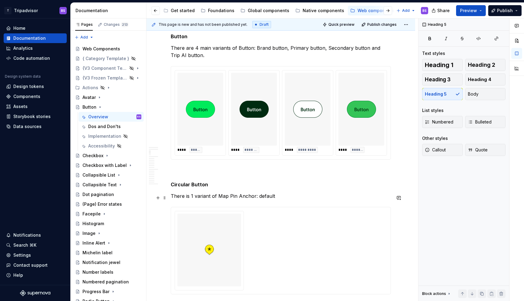
click at [189, 196] on p "There is 1 variant of Map Pin Anchor: default" at bounding box center [281, 195] width 220 height 7
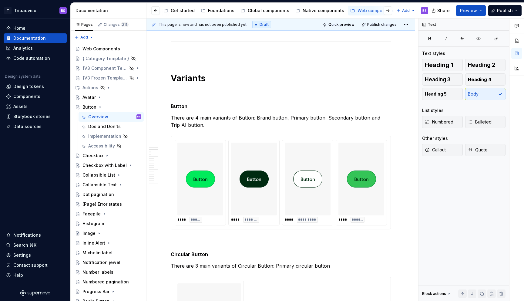
scroll to position [404, 0]
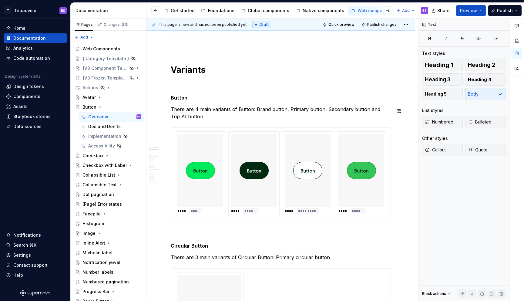
click at [269, 109] on p "There are 4 main variants of Button: Brand button, Primary button, Secondary bu…" at bounding box center [281, 113] width 220 height 15
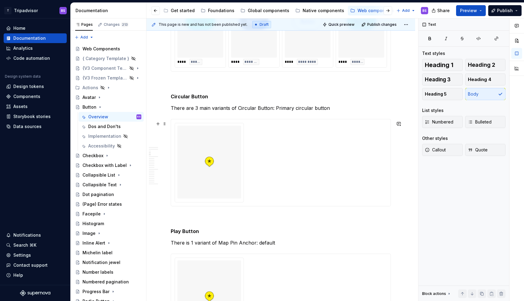
scroll to position [528, 0]
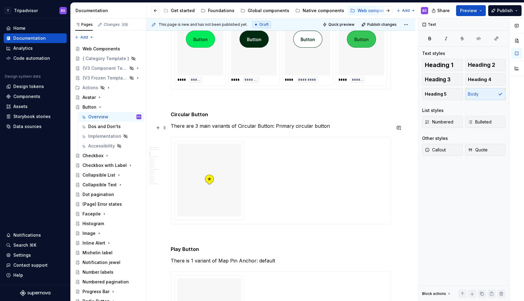
click at [276, 126] on p "There are 3 main variants of Circular Button: Primary circular button" at bounding box center [281, 125] width 220 height 7
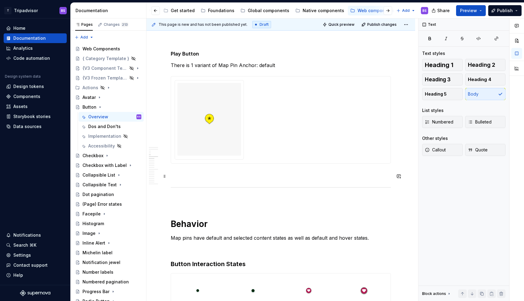
scroll to position [724, 0]
click at [256, 66] on p "There is 1 variant of Map Pin Anchor: default" at bounding box center [281, 64] width 220 height 7
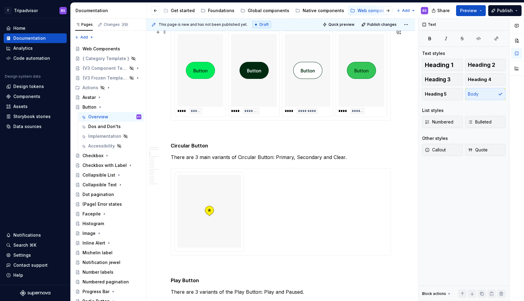
scroll to position [506, 0]
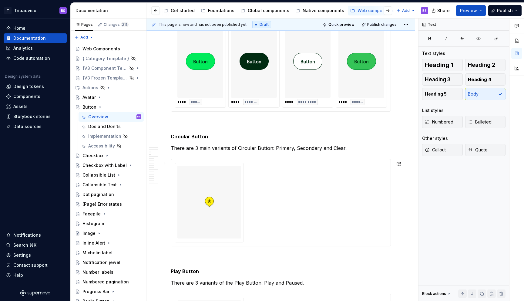
click at [275, 204] on div at bounding box center [281, 202] width 212 height 79
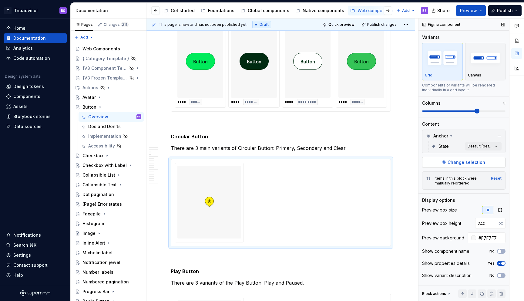
click at [465, 164] on span "Change selection" at bounding box center [467, 162] width 38 height 6
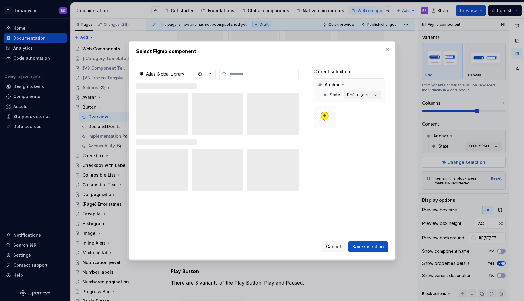
type textarea "*"
click at [210, 74] on icon "button" at bounding box center [210, 74] width 2 height 1
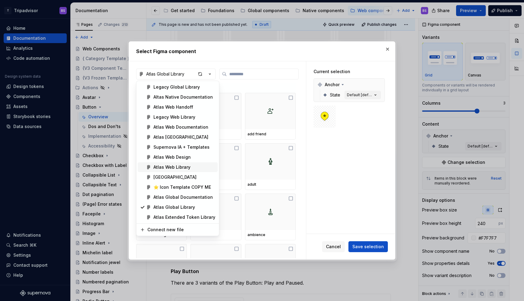
click at [187, 169] on div "Atlas Web Library" at bounding box center [171, 167] width 37 height 6
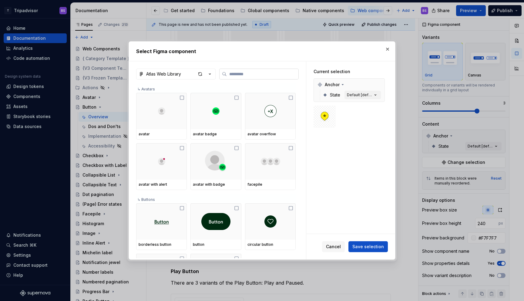
click at [245, 72] on input "search" at bounding box center [263, 74] width 72 height 6
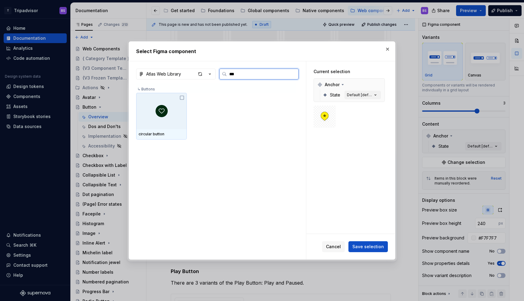
type input "****"
click at [161, 117] on img at bounding box center [162, 111] width 12 height 12
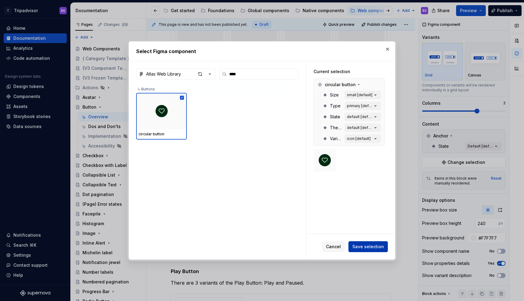
click at [365, 247] on span "Save selection" at bounding box center [368, 246] width 32 height 6
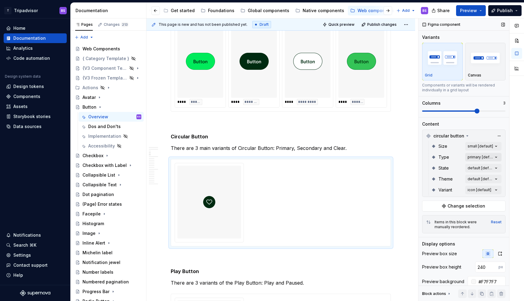
click at [478, 154] on div "Comments Open comments No comments yet Select ‘Comment’ from the block context …" at bounding box center [471, 159] width 106 height 283
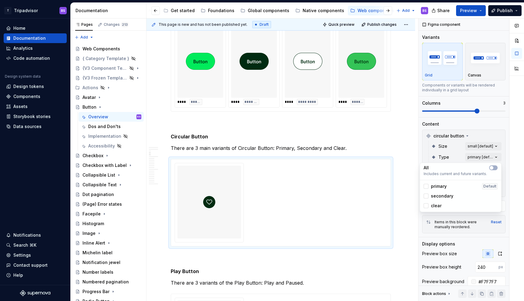
click at [438, 187] on span "primary" at bounding box center [439, 186] width 16 height 6
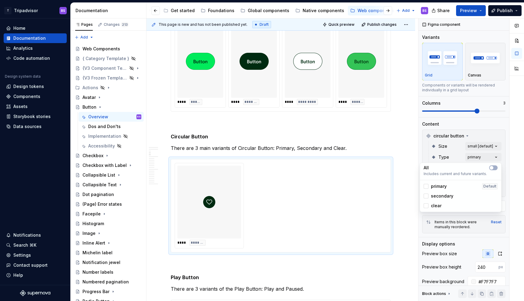
click at [438, 197] on span "secondary" at bounding box center [442, 196] width 22 height 6
click at [438, 205] on span "clear" at bounding box center [436, 206] width 11 height 6
click at [409, 151] on html "T Tripadvisor BS Home Documentation Analytics Code automation Design system dat…" at bounding box center [262, 150] width 524 height 301
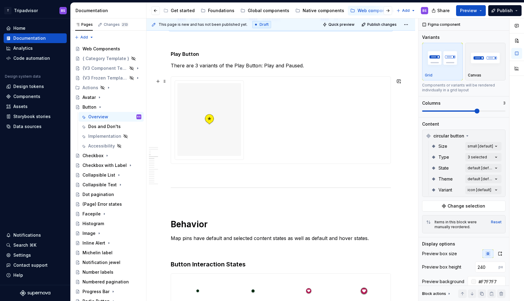
scroll to position [733, 0]
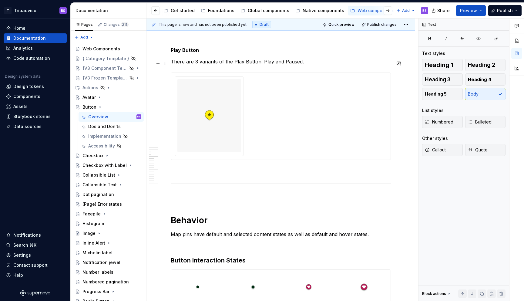
click at [197, 63] on p "There are 3 variants of the Play Button: Play and Paused." at bounding box center [281, 61] width 220 height 7
click at [301, 94] on div at bounding box center [281, 115] width 212 height 79
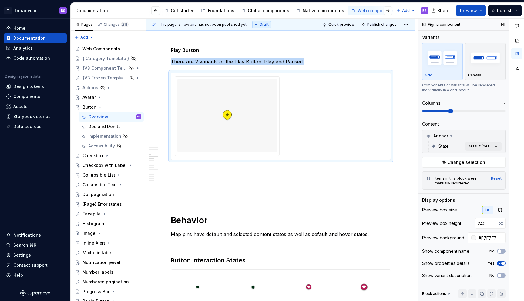
click at [453, 113] on span at bounding box center [450, 111] width 5 height 5
click at [458, 162] on span "Change selection" at bounding box center [467, 162] width 38 height 6
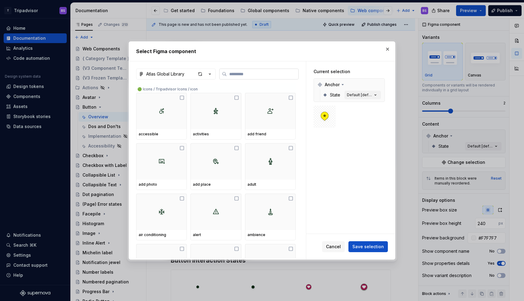
click at [274, 75] on input "search" at bounding box center [263, 74] width 72 height 6
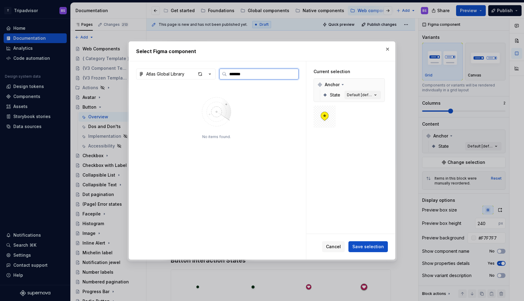
type input "********"
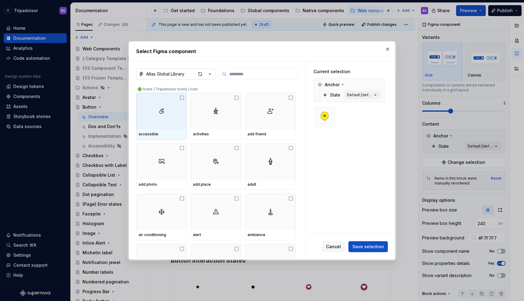
click at [212, 73] on icon "button" at bounding box center [210, 74] width 6 height 6
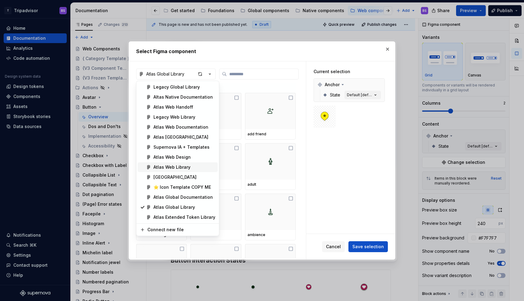
click at [192, 168] on div "Atlas Web Library" at bounding box center [184, 167] width 62 height 6
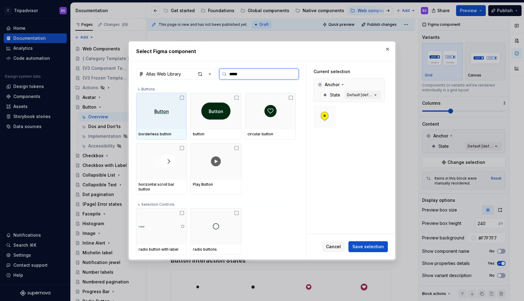
type input "******"
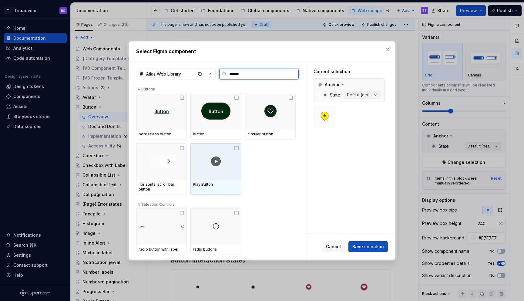
click at [228, 152] on div at bounding box center [215, 161] width 51 height 36
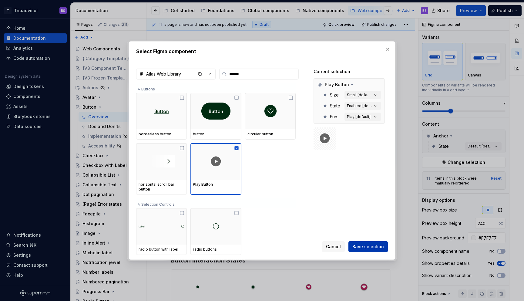
click at [365, 249] on span "Save selection" at bounding box center [368, 246] width 32 height 6
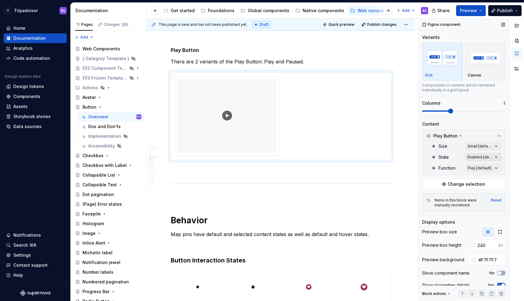
click at [473, 157] on div "Comments Open comments No comments yet Select ‘Comment’ from the block context …" at bounding box center [471, 159] width 106 height 283
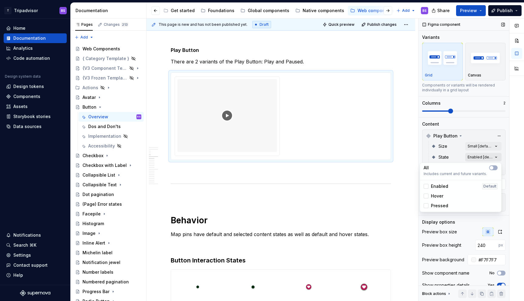
click at [473, 157] on div "Comments Open comments No comments yet Select ‘Comment’ from the block context …" at bounding box center [471, 159] width 106 height 283
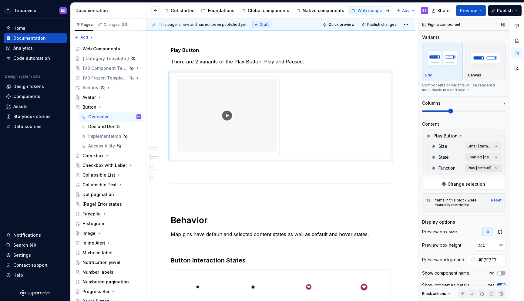
click at [475, 167] on div "Comments Open comments No comments yet Select ‘Comment’ from the block context …" at bounding box center [471, 159] width 106 height 283
click at [431, 196] on span "Play" at bounding box center [435, 197] width 9 height 6
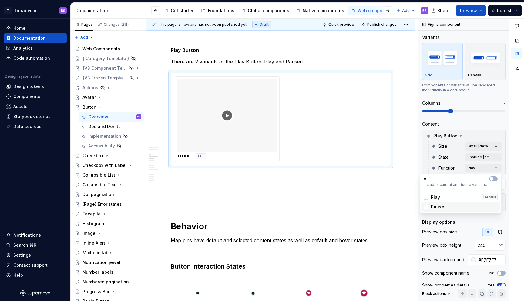
click at [434, 205] on span "Pause" at bounding box center [437, 207] width 13 height 6
click at [401, 102] on html "T Tripadvisor BS Home Documentation Analytics Code automation Design system dat…" at bounding box center [262, 150] width 524 height 301
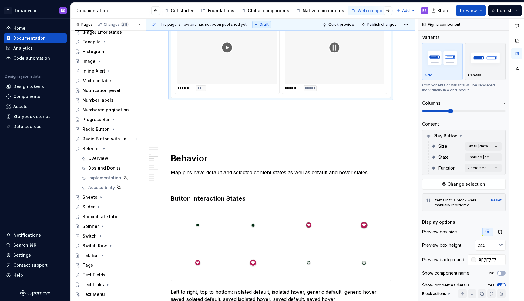
scroll to position [207, 0]
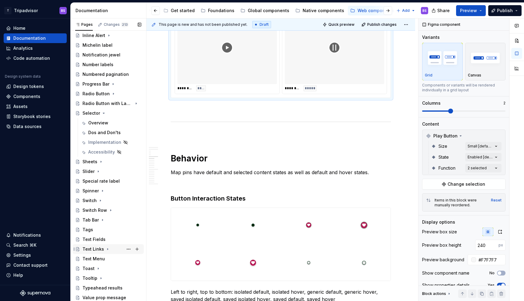
click at [100, 250] on div "Text Links" at bounding box center [93, 249] width 22 height 6
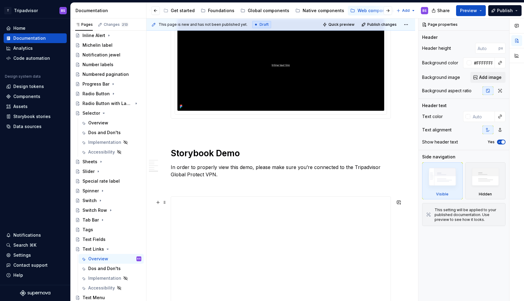
scroll to position [753, 0]
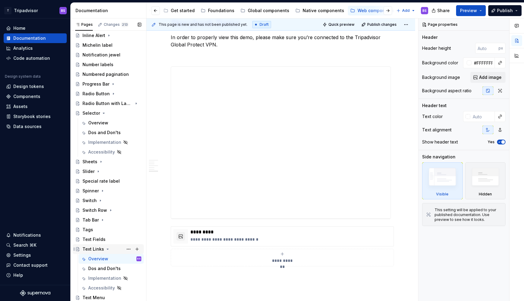
click at [107, 248] on icon "Page tree" at bounding box center [107, 249] width 5 height 5
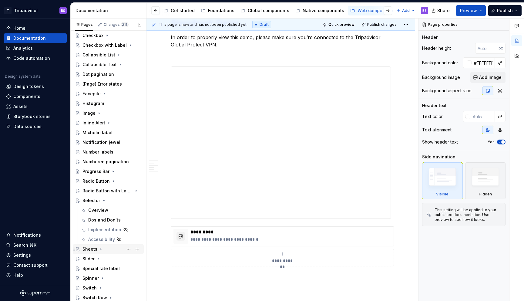
scroll to position [104, 0]
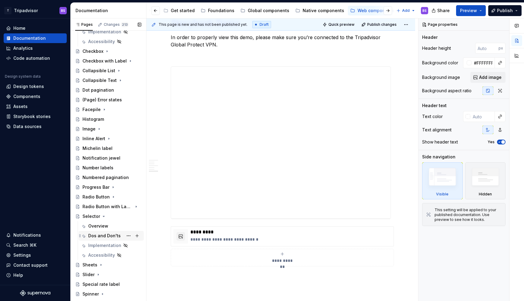
click at [100, 234] on div "Dos and Don'ts" at bounding box center [104, 236] width 32 height 6
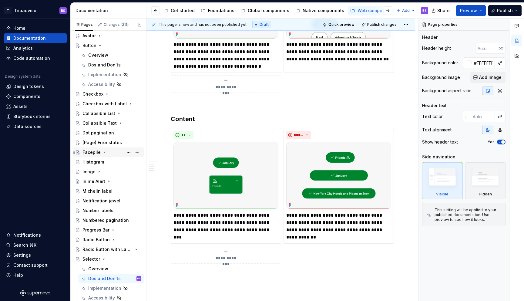
scroll to position [49, 0]
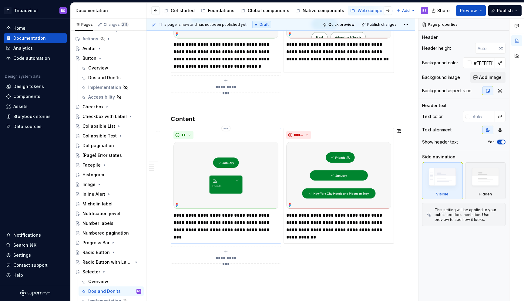
click at [215, 230] on p "**********" at bounding box center [225, 223] width 105 height 22
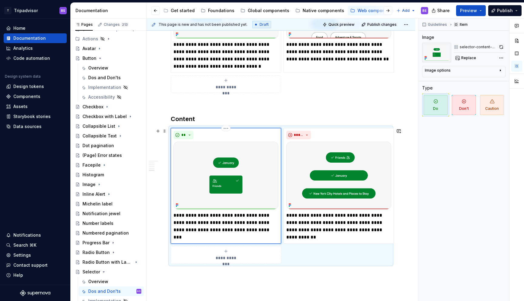
type textarea "*"
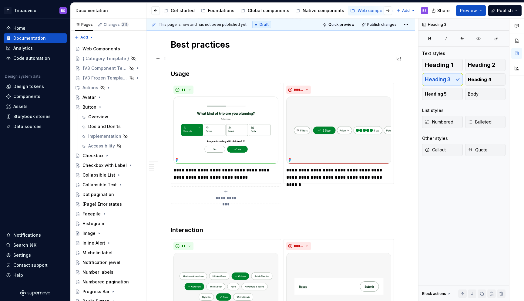
scroll to position [84, 0]
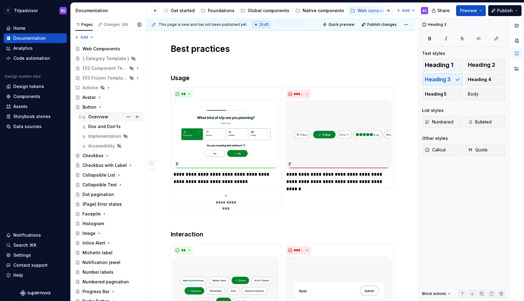
click at [97, 114] on div "Overview" at bounding box center [98, 117] width 20 height 6
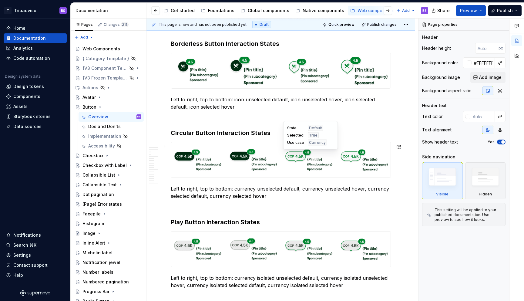
scroll to position [1083, 0]
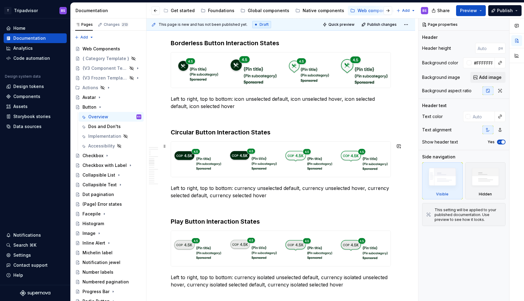
type textarea "*"
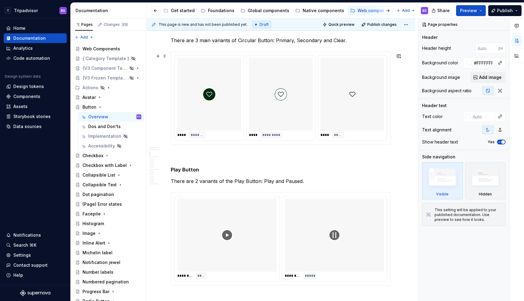
scroll to position [686, 0]
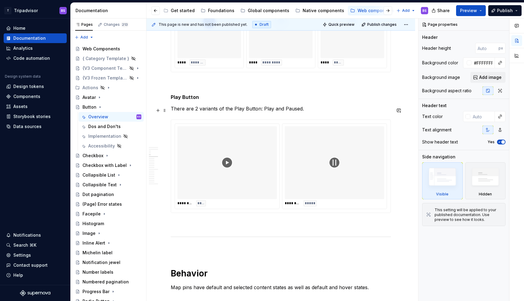
click at [298, 109] on p "There are 2 variants of the Play Button: Play and Paused." at bounding box center [281, 108] width 220 height 7
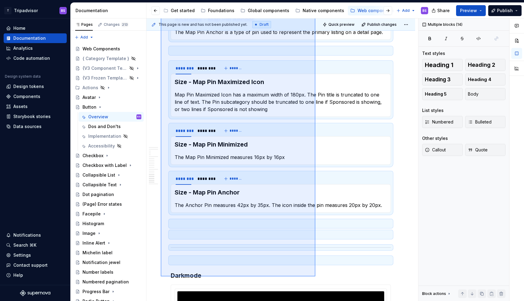
scroll to position [1738, 0]
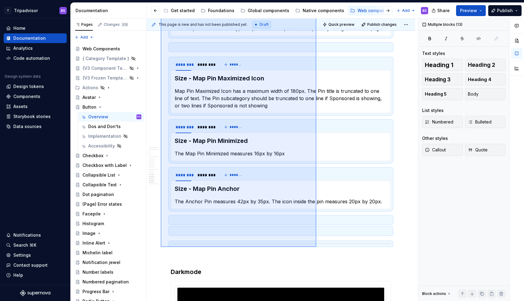
drag, startPoint x: 161, startPoint y: 100, endPoint x: 316, endPoint y: 247, distance: 213.8
click at [316, 247] on div "**********" at bounding box center [282, 159] width 272 height 283
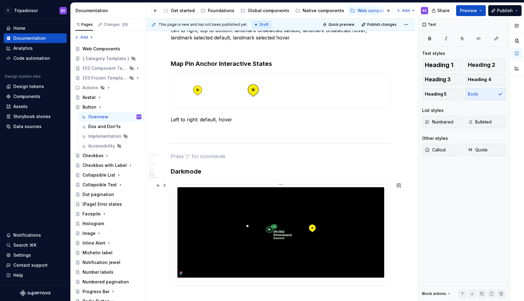
scroll to position [1413, 0]
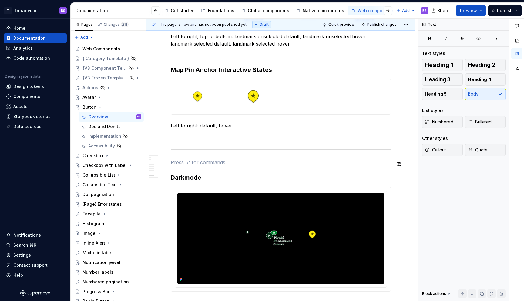
click at [206, 163] on p at bounding box center [281, 162] width 220 height 7
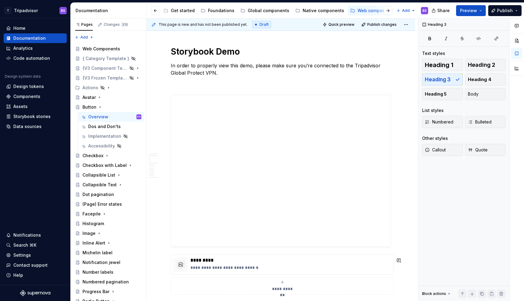
scroll to position [1633, 0]
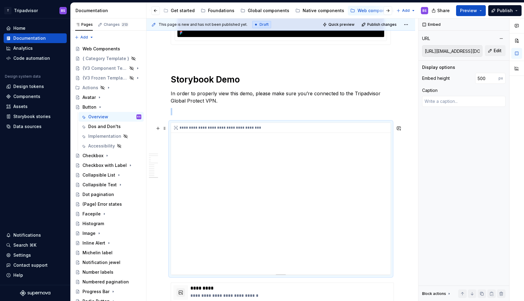
click at [287, 183] on div "**********" at bounding box center [281, 199] width 220 height 152
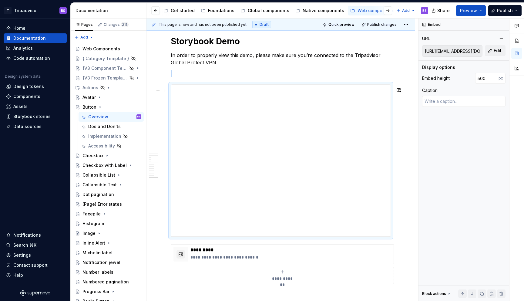
scroll to position [1631, 0]
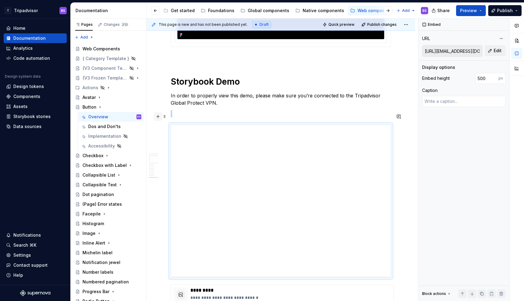
click at [161, 118] on button "button" at bounding box center [158, 116] width 8 height 8
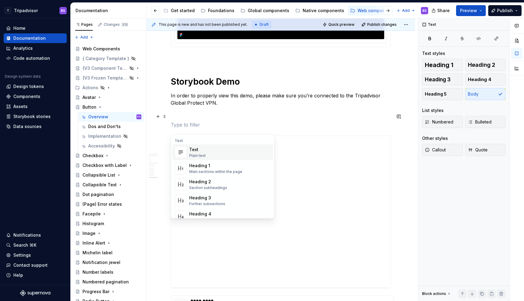
click at [185, 128] on p at bounding box center [281, 124] width 220 height 7
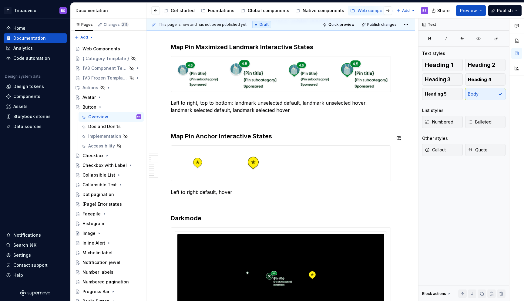
scroll to position [1361, 0]
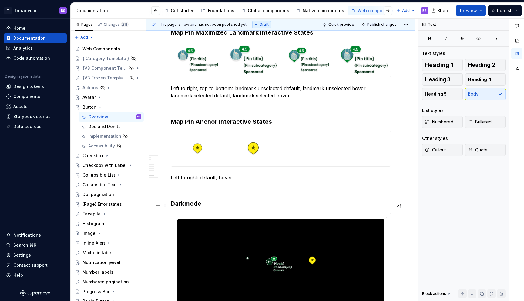
click at [199, 205] on h3 "Darkmode" at bounding box center [281, 203] width 220 height 8
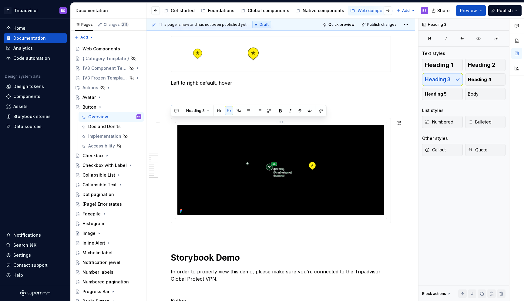
scroll to position [1496, 0]
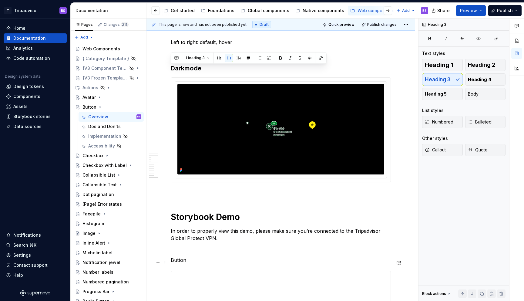
click at [180, 262] on p "Button" at bounding box center [281, 259] width 220 height 7
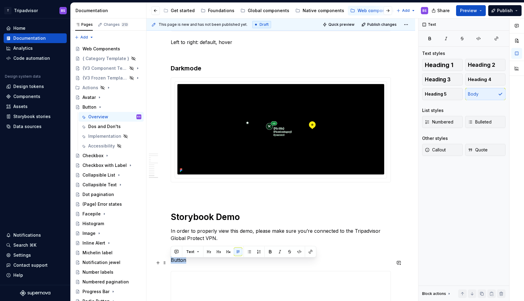
click at [180, 262] on p "Button" at bounding box center [281, 259] width 220 height 7
click at [452, 79] on button "Heading 3" at bounding box center [442, 79] width 41 height 12
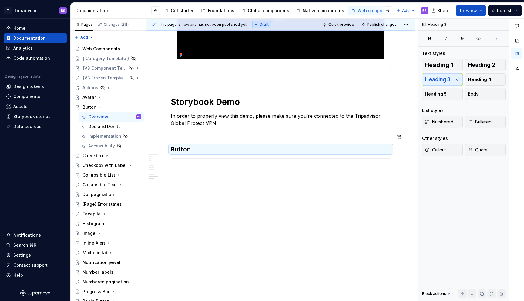
click at [244, 135] on p at bounding box center [281, 133] width 220 height 7
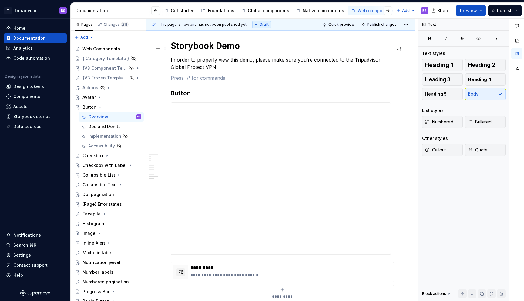
scroll to position [1667, 0]
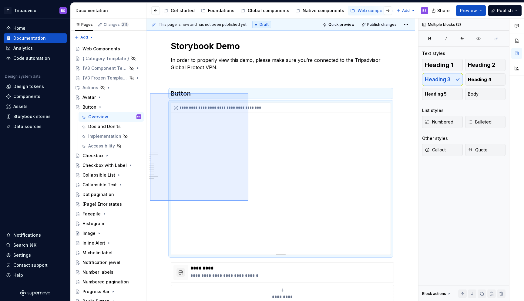
drag, startPoint x: 150, startPoint y: 93, endPoint x: 243, endPoint y: 189, distance: 133.6
click at [243, 189] on div "**********" at bounding box center [282, 159] width 272 height 283
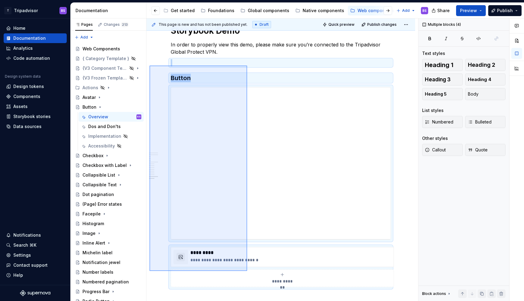
scroll to position [1682, 0]
drag, startPoint x: 149, startPoint y: 81, endPoint x: 250, endPoint y: 265, distance: 209.8
click at [250, 265] on div "**********" at bounding box center [282, 159] width 272 height 283
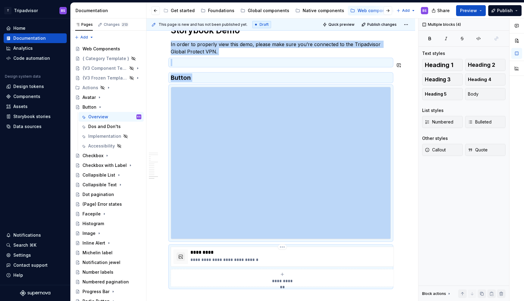
copy div "**********"
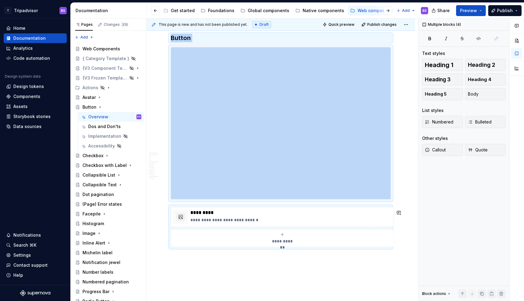
scroll to position [1768, 0]
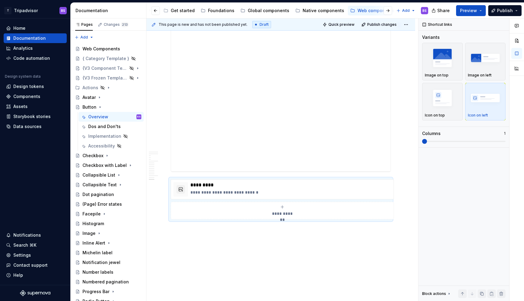
scroll to position [2003, 0]
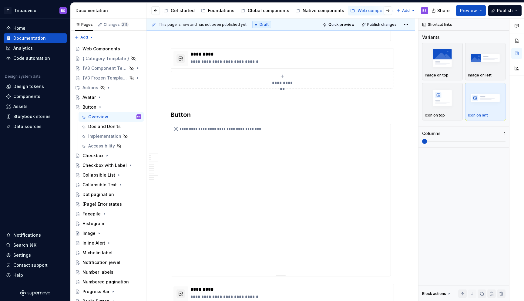
scroll to position [1859, 0]
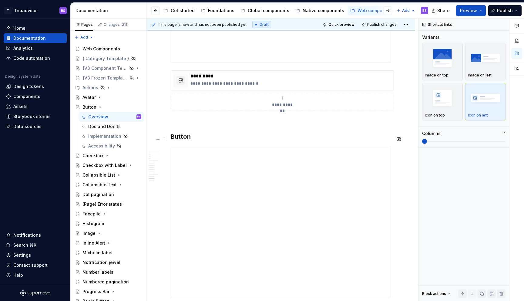
click at [177, 139] on h3 "Button" at bounding box center [281, 136] width 220 height 8
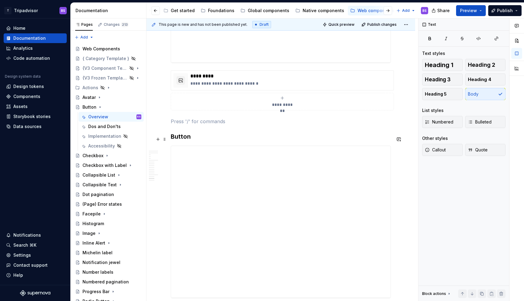
click at [178, 141] on h3 "Button" at bounding box center [281, 136] width 220 height 8
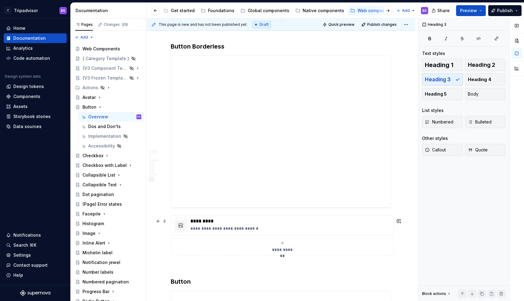
scroll to position [1978, 0]
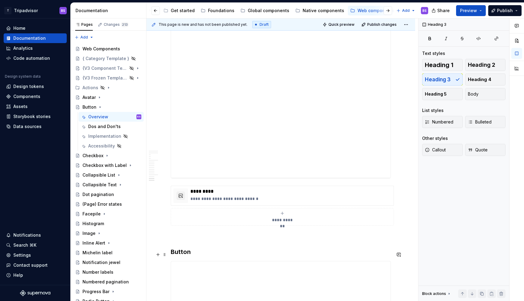
click at [182, 255] on h3 "Button" at bounding box center [281, 251] width 220 height 8
click at [176, 256] on h3 "Button" at bounding box center [281, 251] width 220 height 8
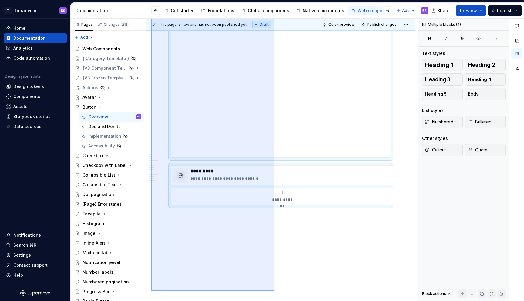
scroll to position [2238, 0]
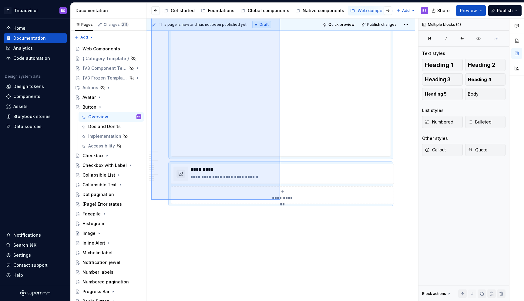
drag, startPoint x: 151, startPoint y: 94, endPoint x: 280, endPoint y: 200, distance: 167.0
click at [280, 200] on div "**********" at bounding box center [282, 159] width 272 height 283
copy div "**********"
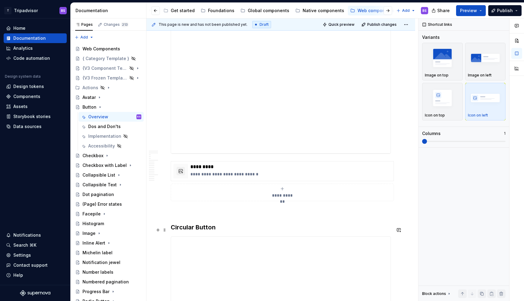
click at [202, 228] on h3 "Circular Button" at bounding box center [281, 227] width 220 height 8
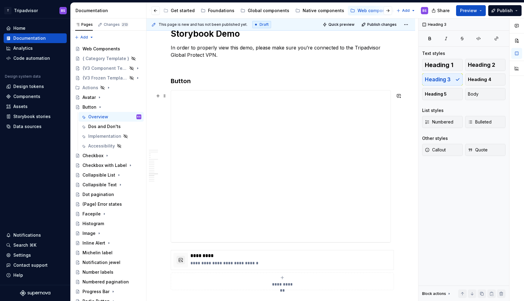
scroll to position [1648, 0]
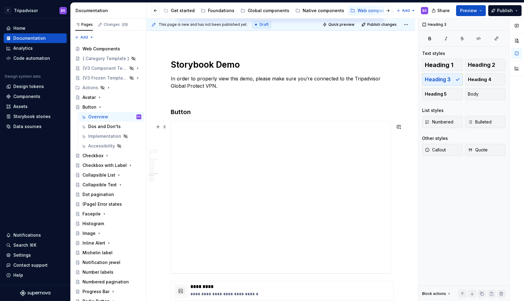
click at [243, 184] on div "**********" at bounding box center [281, 197] width 220 height 152
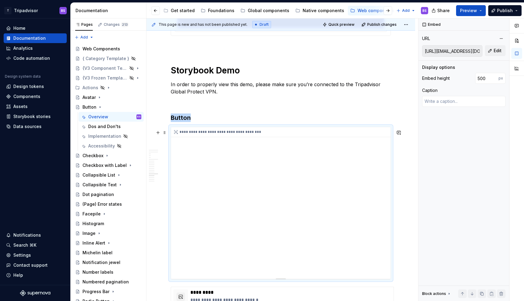
scroll to position [1642, 0]
click at [316, 169] on div "**********" at bounding box center [281, 204] width 220 height 152
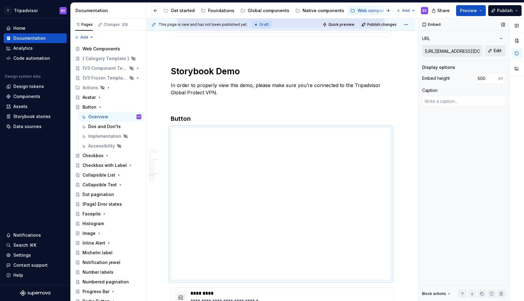
click at [495, 45] on button "Edit" at bounding box center [495, 50] width 21 height 11
type textarea "*"
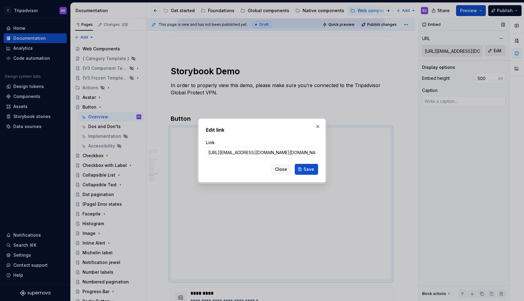
type input "[URL][DOMAIN_NAME]"
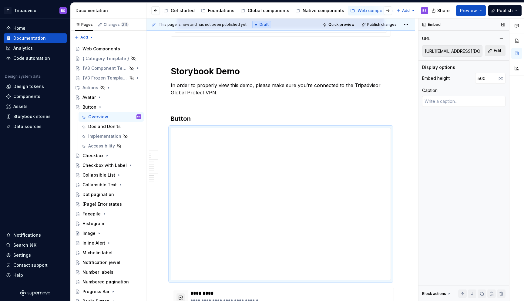
click at [488, 50] on button "Edit" at bounding box center [495, 50] width 21 height 11
type textarea "*"
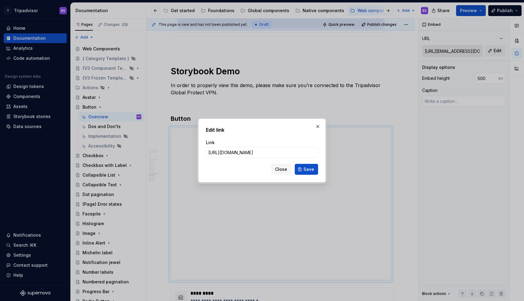
type input "[URL][DOMAIN_NAME]"
click button "Save" at bounding box center [306, 169] width 23 height 11
type textarea "*"
type input "[URL][DOMAIN_NAME]"
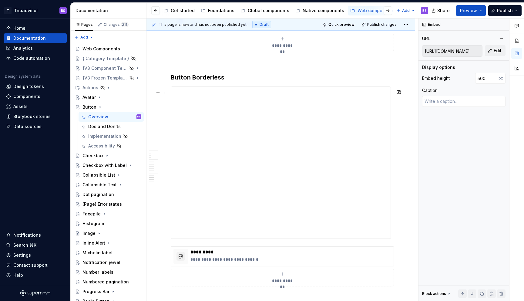
scroll to position [1938, 0]
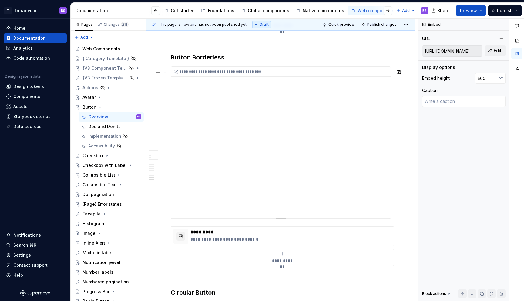
type textarea "*"
type input "[URL][EMAIL_ADDRESS][DOMAIN_NAME][DOMAIN_NAME]"
click at [347, 106] on div "**********" at bounding box center [281, 143] width 220 height 152
click at [494, 47] on button "Edit" at bounding box center [495, 50] width 21 height 11
type textarea "*"
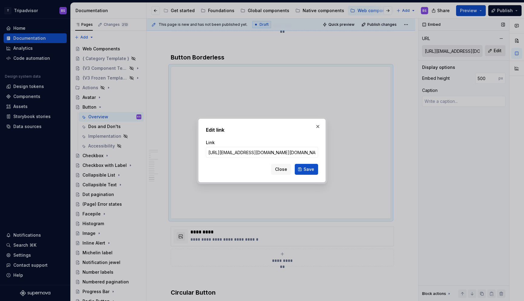
type input "[URL][DOMAIN_NAME]"
click button "Save" at bounding box center [306, 169] width 23 height 11
type textarea "*"
type input "[URL][DOMAIN_NAME]"
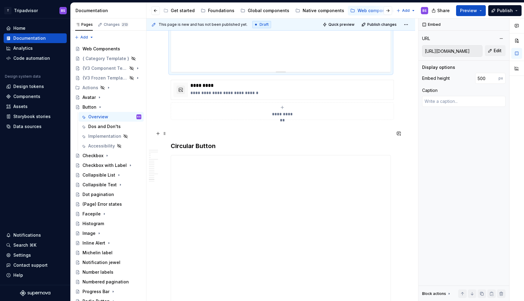
scroll to position [2106, 0]
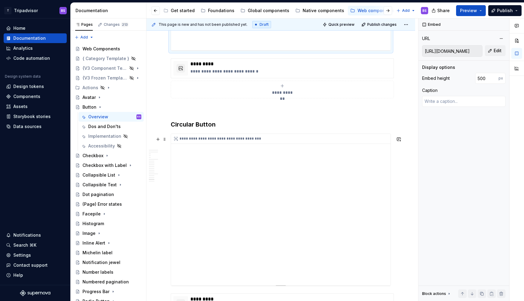
type textarea "*"
type input "[URL][EMAIL_ADDRESS][DOMAIN_NAME][DOMAIN_NAME]"
click at [329, 182] on div "**********" at bounding box center [281, 210] width 220 height 152
click at [336, 174] on div "**********" at bounding box center [281, 210] width 220 height 152
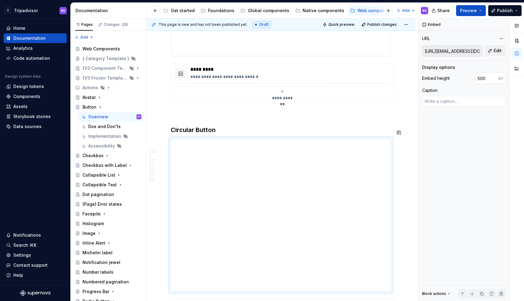
scroll to position [2174, 0]
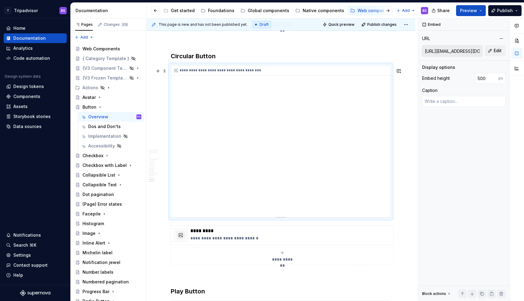
click at [377, 145] on div "**********" at bounding box center [281, 141] width 220 height 152
click at [495, 50] on span "Edit" at bounding box center [498, 51] width 8 height 6
type textarea "*"
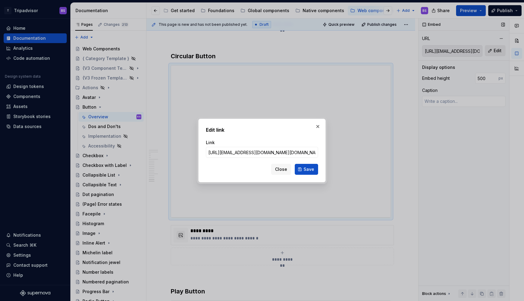
type input "[URL][DOMAIN_NAME]"
click button "Save" at bounding box center [306, 169] width 23 height 11
type textarea "*"
type input "[URL][DOMAIN_NAME]"
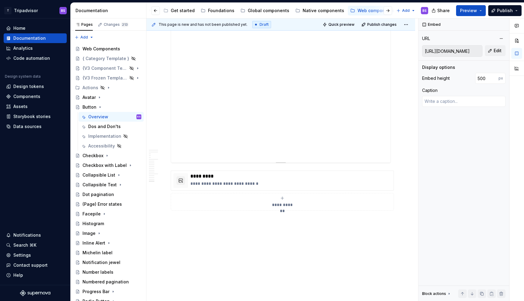
scroll to position [2473, 0]
type textarea "*"
type input "[URL][EMAIL_ADDRESS][DOMAIN_NAME][DOMAIN_NAME]"
click at [277, 78] on div "**********" at bounding box center [281, 80] width 220 height 152
click at [500, 52] on span "Edit" at bounding box center [498, 51] width 8 height 6
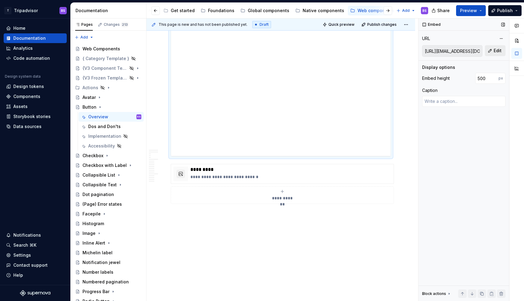
type textarea "*"
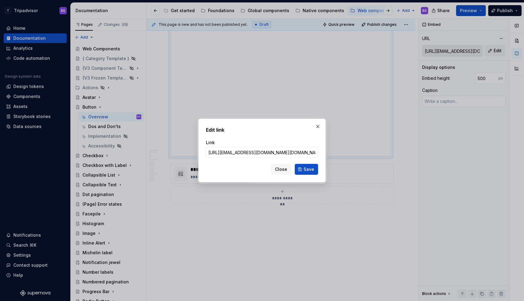
type input "[URL][DOMAIN_NAME]"
click button "Save" at bounding box center [306, 169] width 23 height 11
type textarea "*"
type input "[URL][DOMAIN_NAME]"
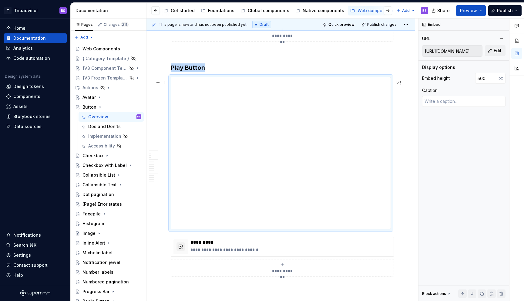
scroll to position [2386, 0]
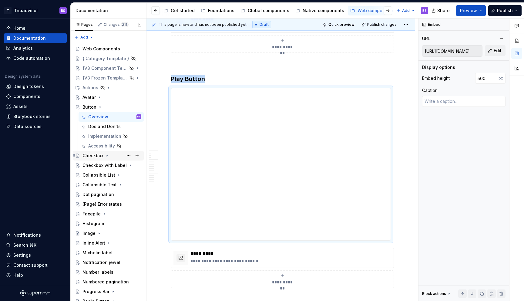
click at [100, 155] on div "Checkbox" at bounding box center [92, 156] width 21 height 6
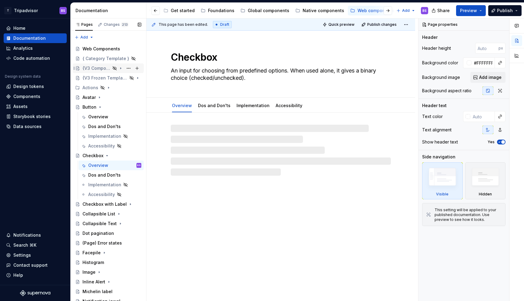
click at [95, 67] on div "{V3 Component Template}" at bounding box center [96, 68] width 28 height 6
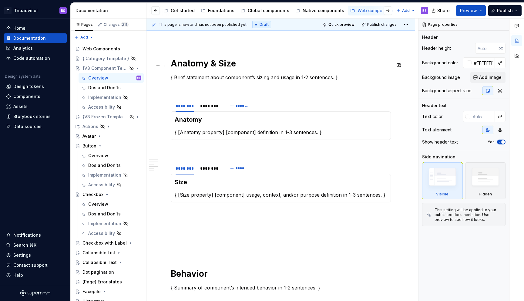
scroll to position [391, 0]
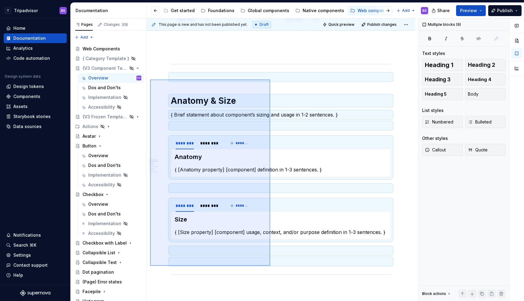
drag, startPoint x: 150, startPoint y: 79, endPoint x: 270, endPoint y: 265, distance: 221.0
click at [270, 265] on div "**********" at bounding box center [282, 159] width 272 height 283
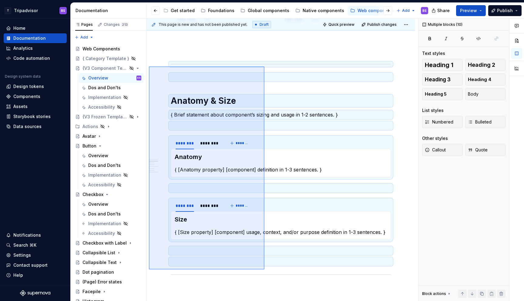
drag, startPoint x: 149, startPoint y: 66, endPoint x: 264, endPoint y: 269, distance: 233.4
click at [264, 269] on div "**********" at bounding box center [282, 159] width 272 height 283
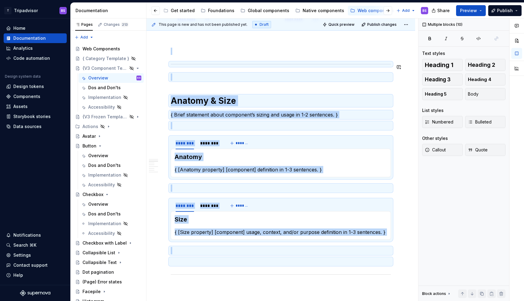
copy div "Anatomy & Size { Brief statement about component’s sizing and usage in 1-2 sent…"
click at [94, 146] on div "Button" at bounding box center [89, 146] width 14 height 6
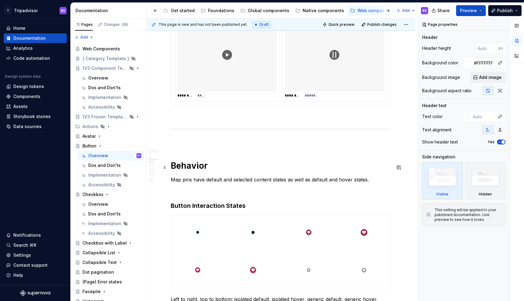
scroll to position [810, 0]
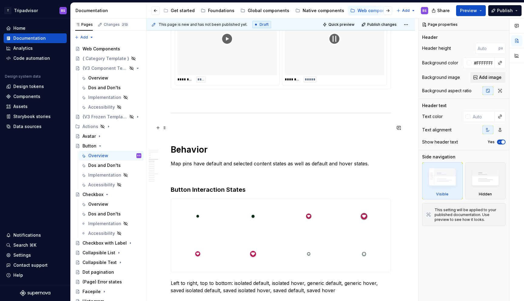
click at [193, 125] on p at bounding box center [281, 125] width 220 height 7
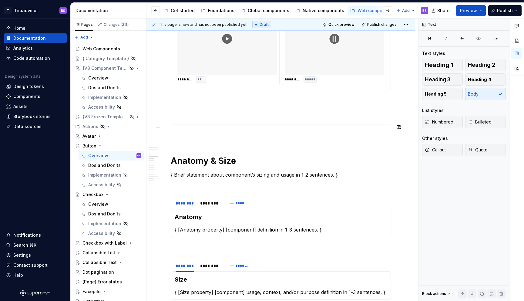
click at [208, 126] on div at bounding box center [281, 124] width 220 height 4
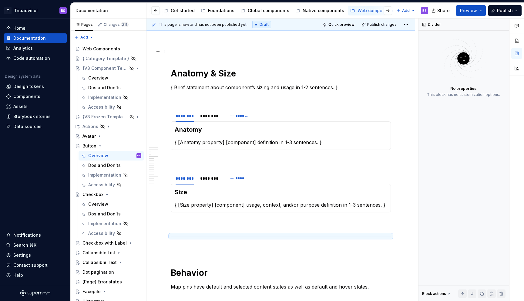
scroll to position [948, 0]
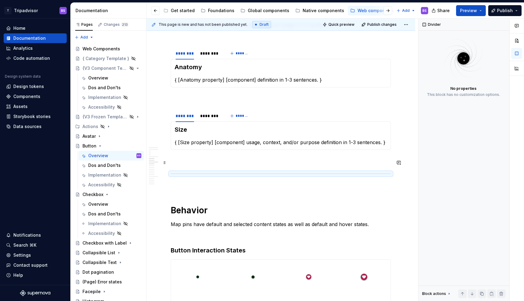
click at [191, 163] on p at bounding box center [281, 160] width 220 height 7
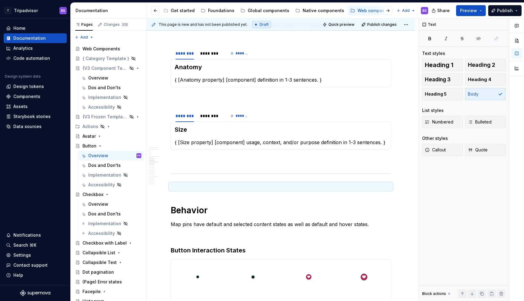
copy hr
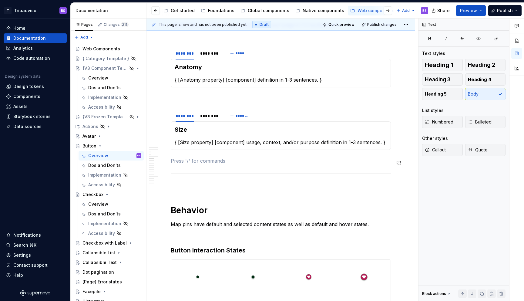
click at [177, 190] on p at bounding box center [281, 186] width 220 height 7
click at [182, 163] on p at bounding box center [281, 160] width 220 height 7
click at [163, 143] on span at bounding box center [164, 144] width 5 height 8
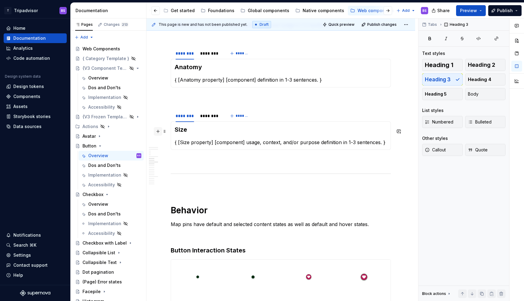
click at [157, 132] on button "button" at bounding box center [158, 131] width 8 height 8
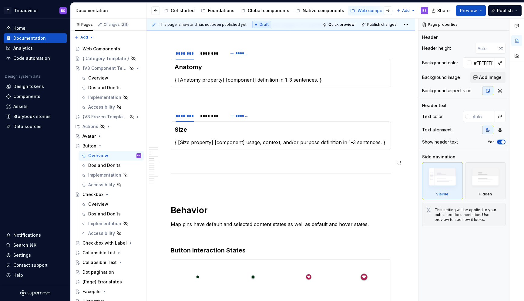
click at [172, 159] on p at bounding box center [281, 160] width 220 height 7
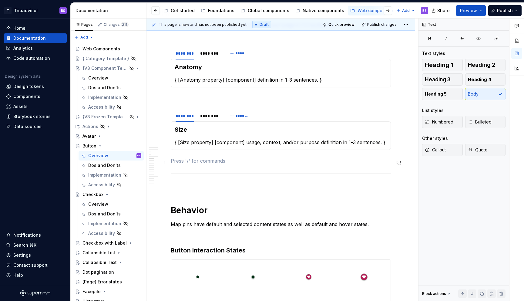
type textarea "*"
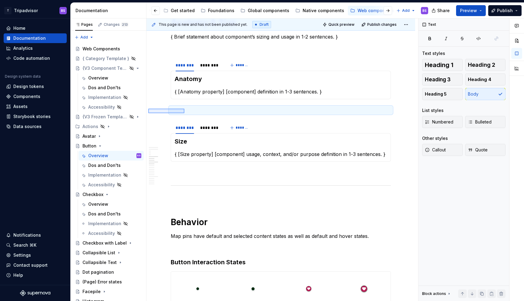
drag, startPoint x: 148, startPoint y: 109, endPoint x: 186, endPoint y: 118, distance: 38.7
click at [186, 118] on div "**********" at bounding box center [282, 159] width 272 height 283
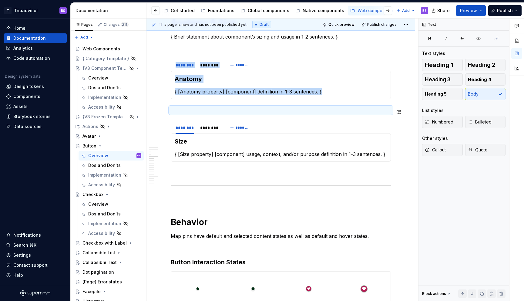
copy section "******** ******** ******* Anatomy { [Anatomy property] [component] definition i…"
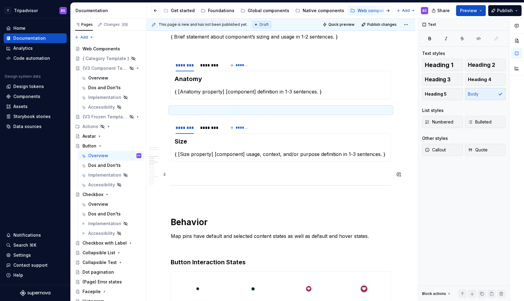
click at [181, 174] on p at bounding box center [281, 172] width 220 height 7
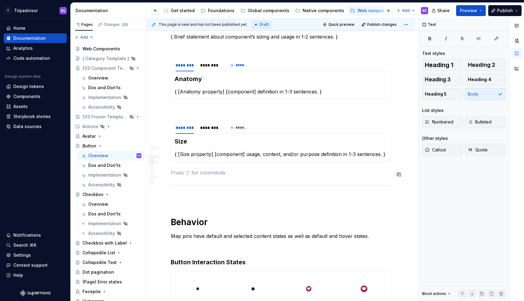
paste div
click at [163, 175] on span at bounding box center [164, 174] width 5 height 8
click at [203, 172] on p "c" at bounding box center [281, 172] width 220 height 7
click at [164, 176] on span at bounding box center [164, 174] width 5 height 8
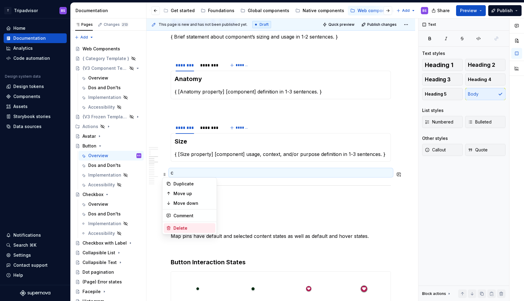
click at [184, 227] on div "Delete" at bounding box center [192, 228] width 39 height 6
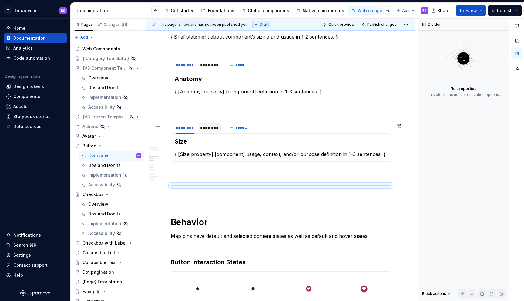
click at [207, 132] on div "********" at bounding box center [210, 128] width 24 height 10
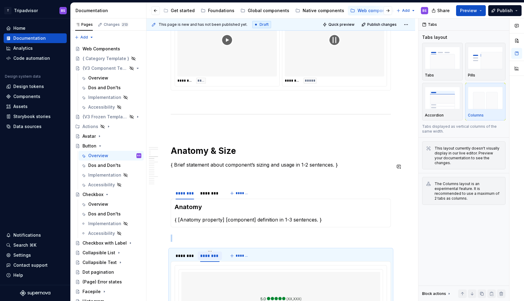
scroll to position [795, 0]
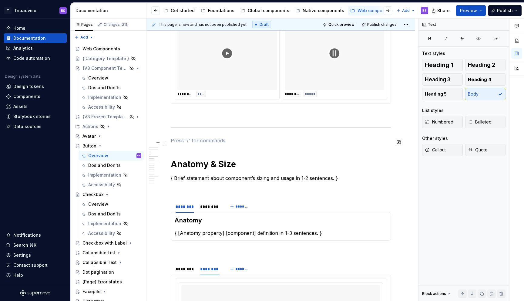
click at [199, 144] on p at bounding box center [281, 140] width 220 height 7
click at [173, 139] on p at bounding box center [281, 140] width 220 height 7
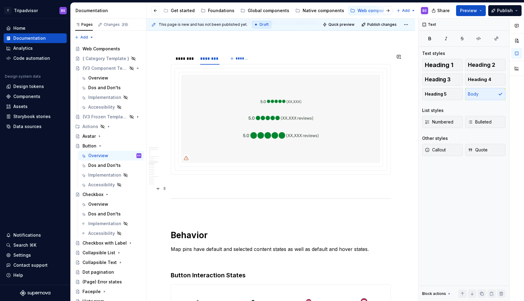
scroll to position [1018, 0]
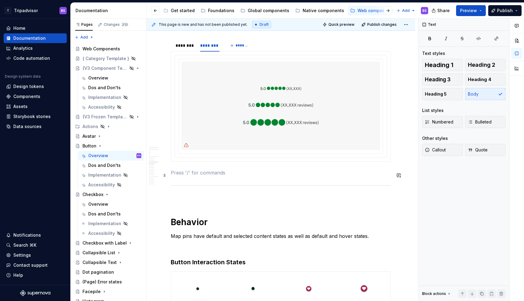
click at [189, 175] on p at bounding box center [281, 172] width 220 height 7
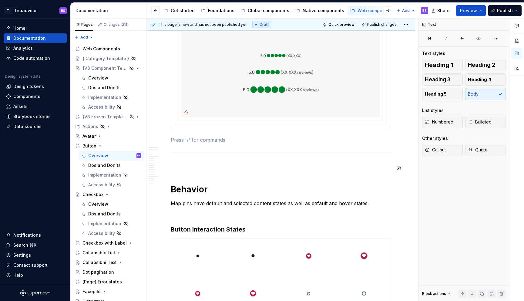
click at [189, 165] on p at bounding box center [281, 165] width 220 height 7
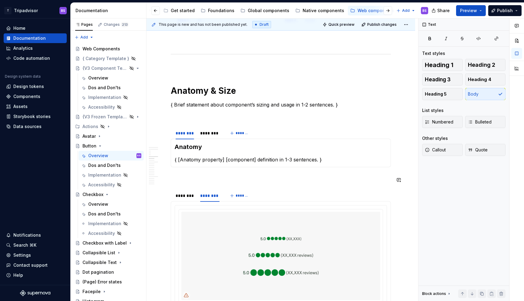
scroll to position [849, 0]
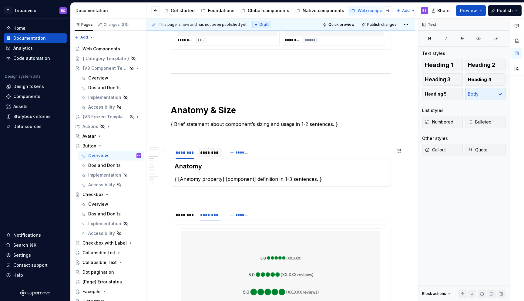
click at [203, 156] on div "********" at bounding box center [209, 152] width 19 height 6
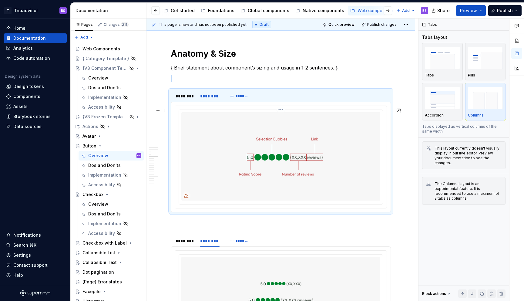
scroll to position [927, 0]
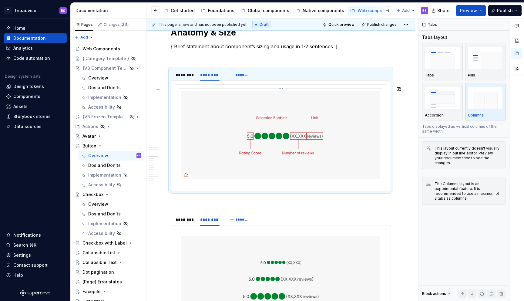
click at [226, 157] on img at bounding box center [280, 135] width 199 height 88
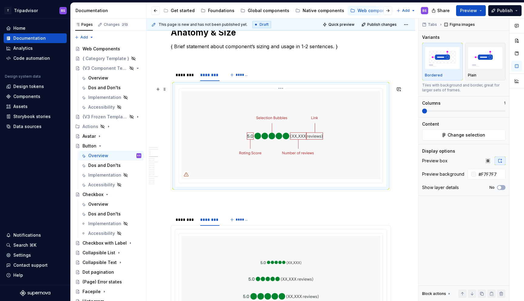
click at [228, 142] on img at bounding box center [280, 135] width 199 height 88
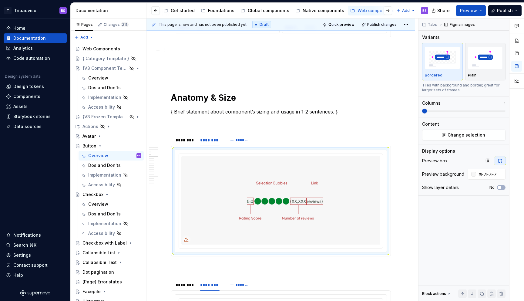
scroll to position [891, 0]
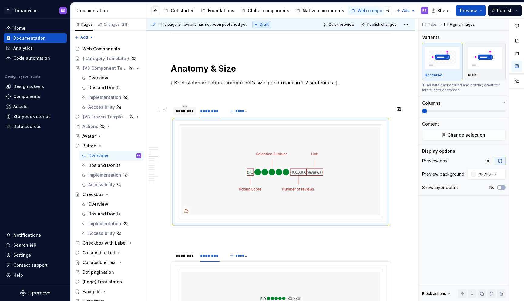
click at [179, 113] on div "********" at bounding box center [185, 111] width 18 height 6
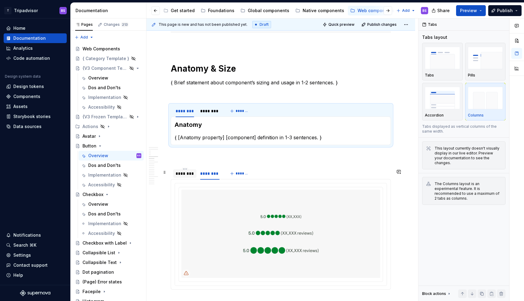
click at [184, 175] on div "********" at bounding box center [185, 173] width 18 height 6
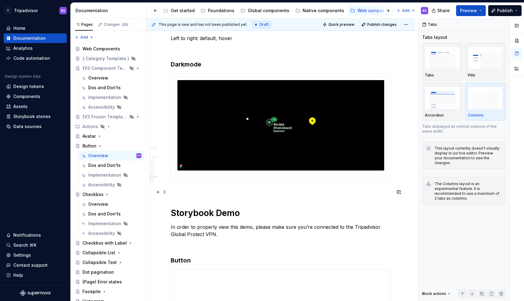
scroll to position [1725, 0]
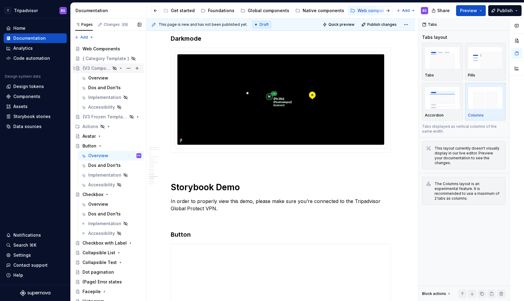
click at [101, 71] on div "{V3 Component Template}" at bounding box center [96, 68] width 28 height 6
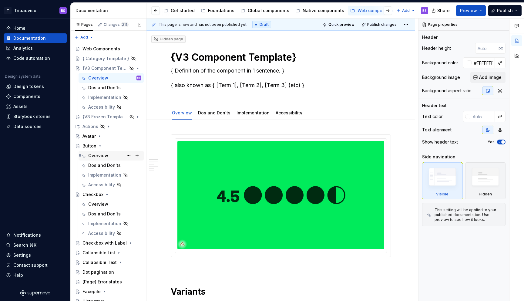
click at [94, 156] on div "Overview" at bounding box center [98, 156] width 20 height 6
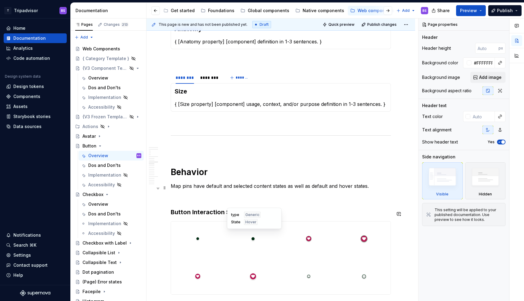
scroll to position [987, 0]
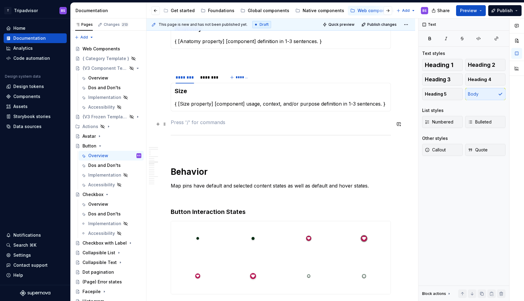
click at [213, 123] on p at bounding box center [281, 122] width 220 height 7
click at [155, 124] on button "button" at bounding box center [158, 124] width 8 height 8
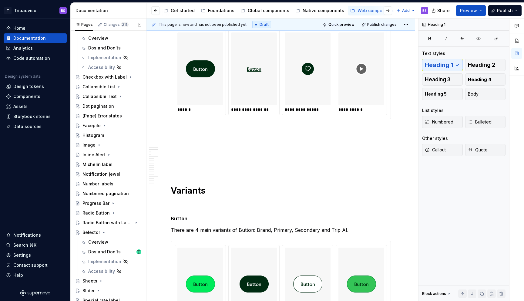
scroll to position [216, 0]
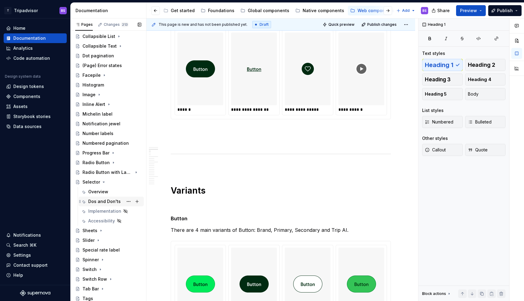
click at [97, 202] on div "Dos and Don'ts" at bounding box center [104, 201] width 32 height 6
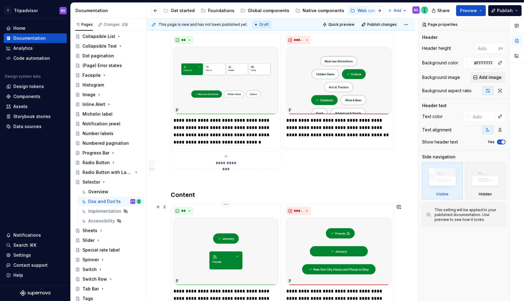
scroll to position [631, 0]
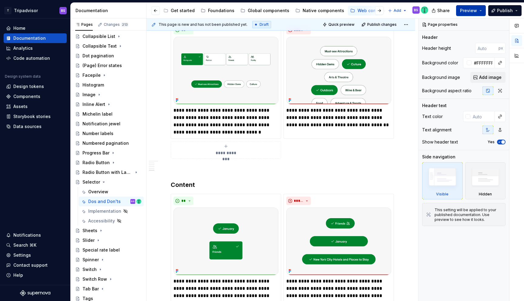
click at [479, 10] on button "Preview" at bounding box center [471, 10] width 30 height 11
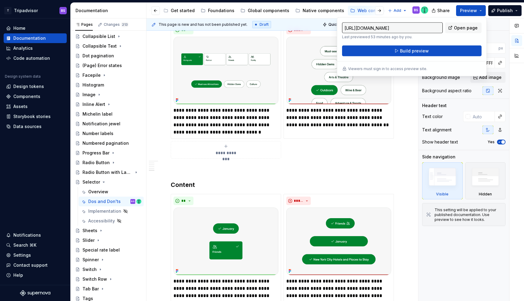
click at [488, 17] on div "Share Preview Publish" at bounding box center [478, 10] width 91 height 15
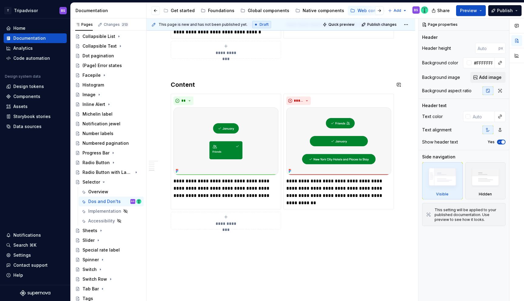
scroll to position [731, 0]
click at [478, 11] on button "Preview" at bounding box center [471, 10] width 30 height 11
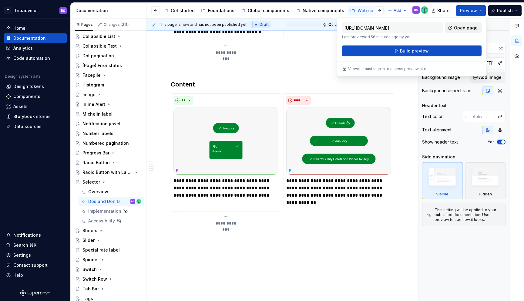
click at [472, 27] on span "Open page" at bounding box center [466, 28] width 24 height 6
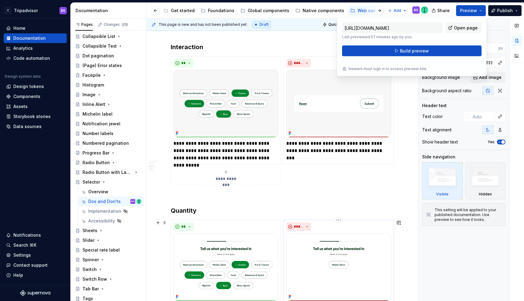
scroll to position [234, 0]
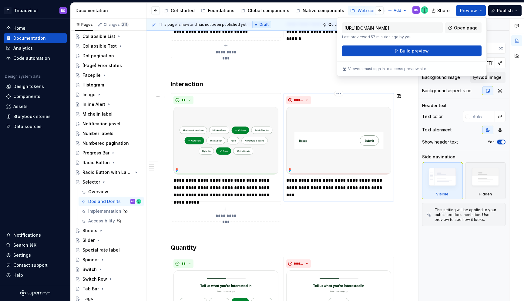
click at [344, 177] on p "**********" at bounding box center [338, 184] width 105 height 15
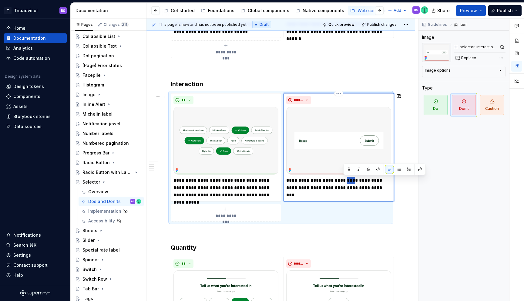
type textarea "*"
click at [342, 178] on p "**********" at bounding box center [338, 184] width 105 height 15
click at [440, 153] on div "Guidelines Item Image selector-interaction-don't Replace Image options Alignmen…" at bounding box center [463, 159] width 91 height 283
click at [427, 133] on div "Guidelines Item Image selector-interaction-don't Replace Image options Alignmen…" at bounding box center [463, 159] width 91 height 283
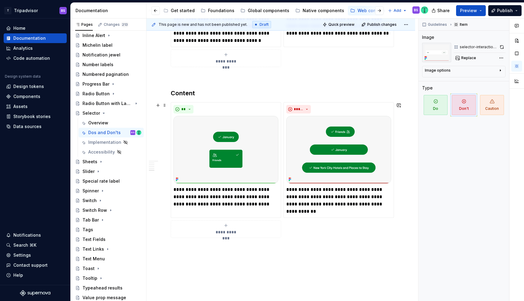
scroll to position [756, 0]
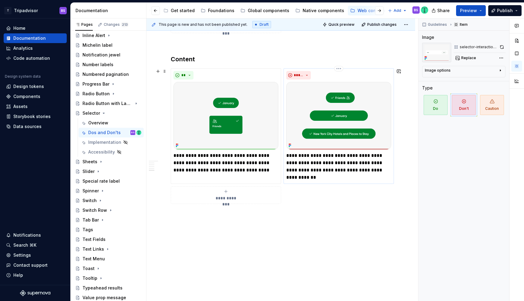
click at [375, 170] on p "**********" at bounding box center [338, 166] width 105 height 29
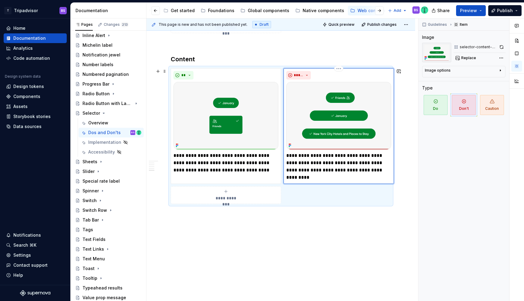
type textarea "*"
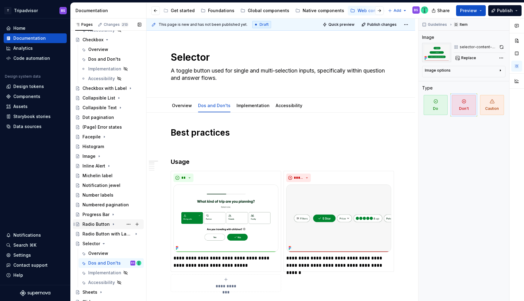
scroll to position [285, 0]
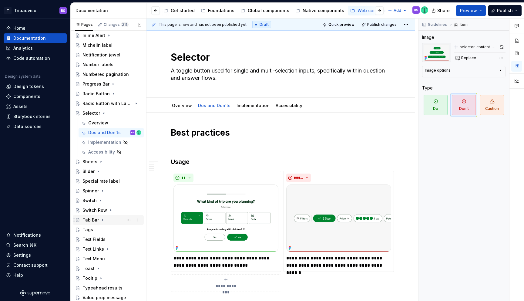
click at [104, 220] on icon "Page tree" at bounding box center [102, 219] width 5 height 5
click at [105, 240] on div "Dos and Don'ts" at bounding box center [104, 239] width 32 height 6
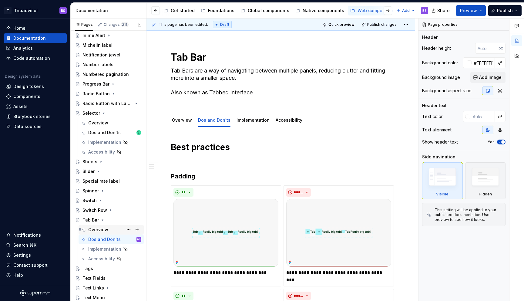
click at [102, 227] on div "Overview" at bounding box center [98, 229] width 20 height 6
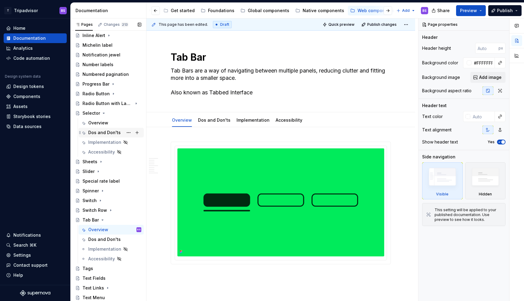
click at [103, 136] on div "Dos and Don'ts" at bounding box center [114, 132] width 53 height 8
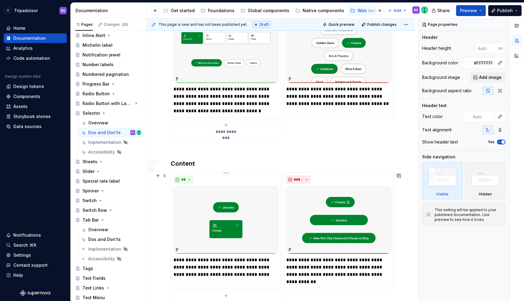
scroll to position [652, 0]
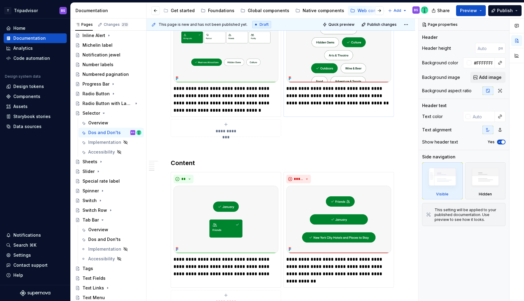
click at [348, 96] on p "**********" at bounding box center [338, 99] width 105 height 29
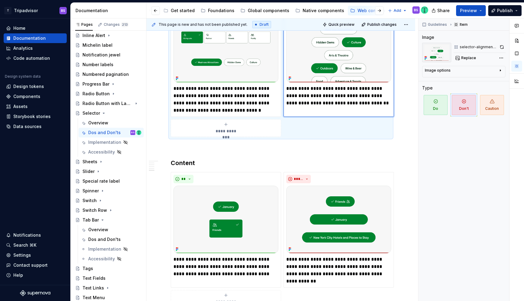
type textarea "*"
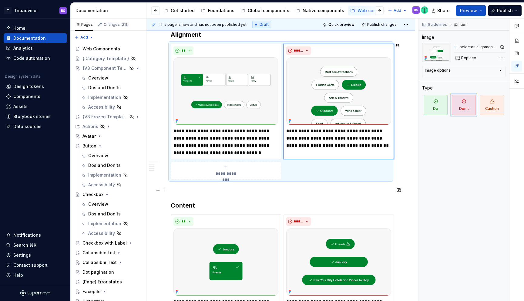
scroll to position [578, 0]
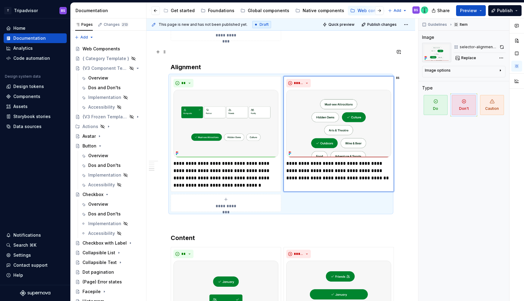
click at [277, 50] on p at bounding box center [281, 51] width 220 height 7
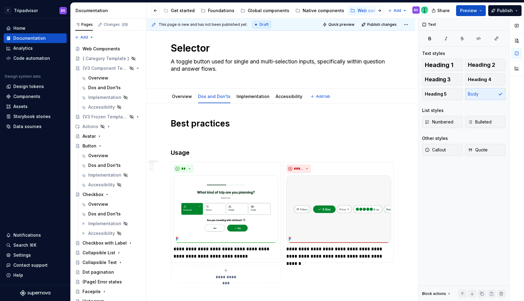
scroll to position [0, 0]
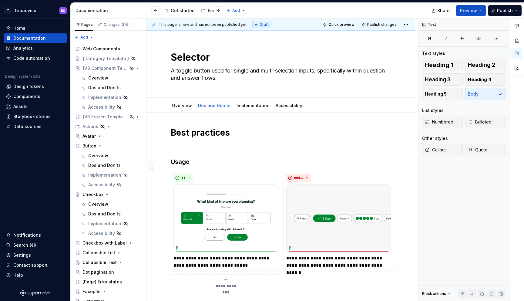
type textarea "*"
